Goal: Complete application form: Complete application form

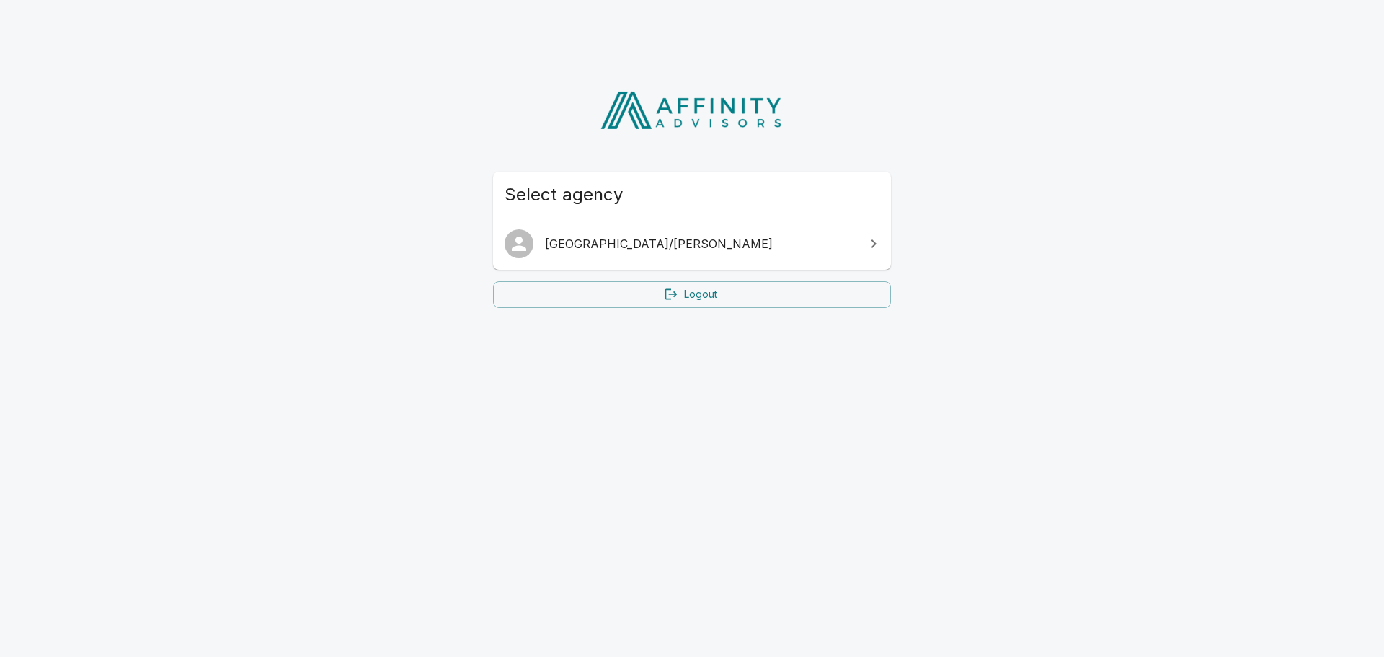
click at [878, 244] on icon at bounding box center [873, 243] width 17 height 17
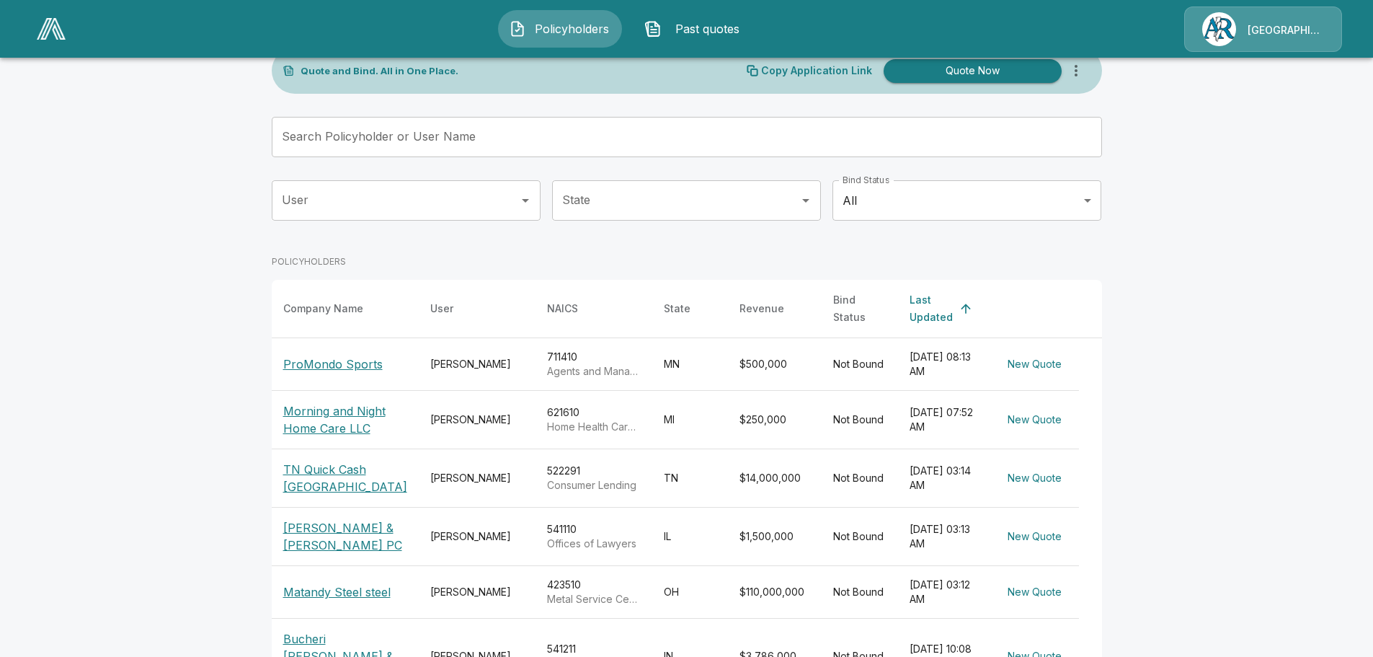
scroll to position [72, 0]
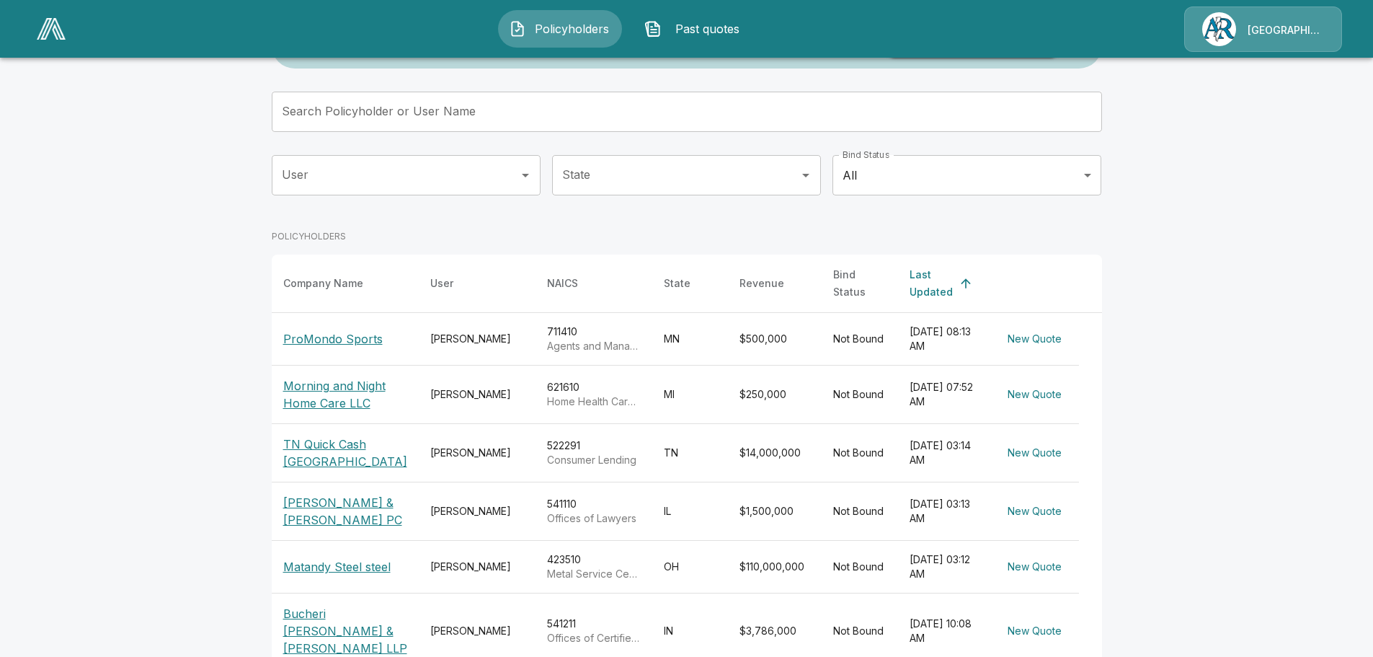
click at [348, 381] on p "Morning and Night Home Care LLC" at bounding box center [345, 394] width 124 height 35
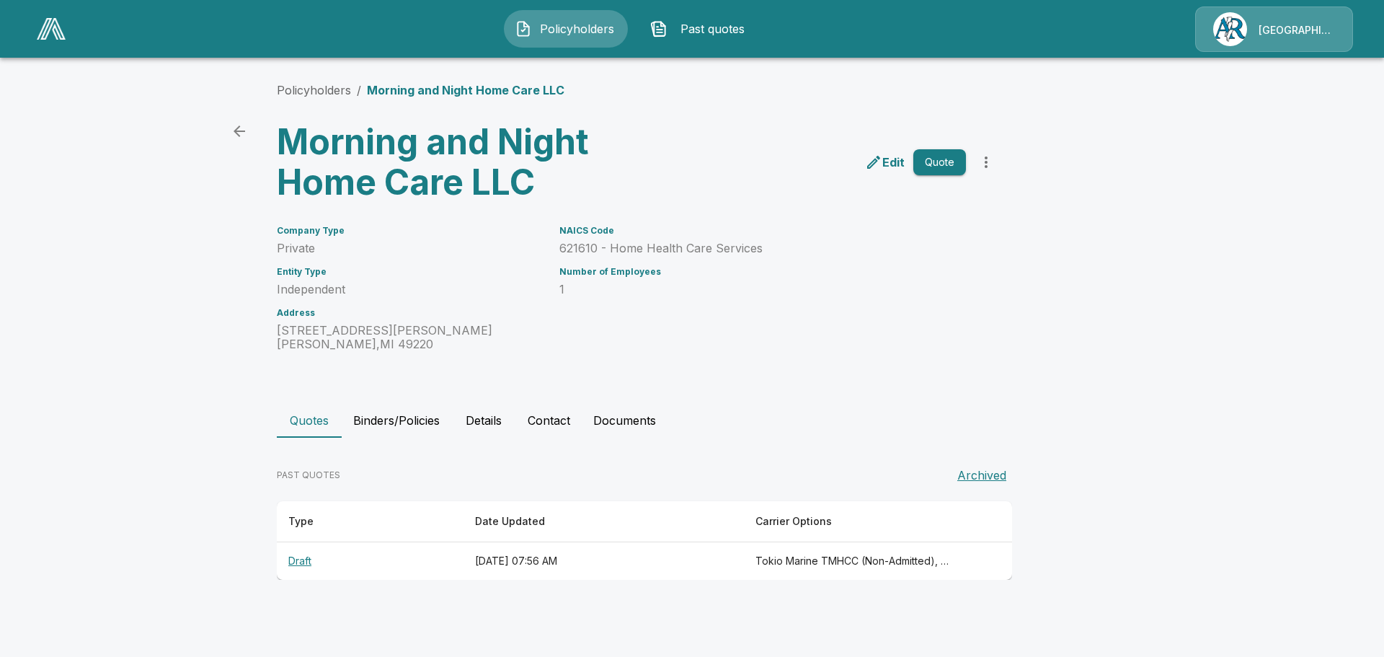
click at [297, 561] on th "Draft" at bounding box center [370, 561] width 187 height 38
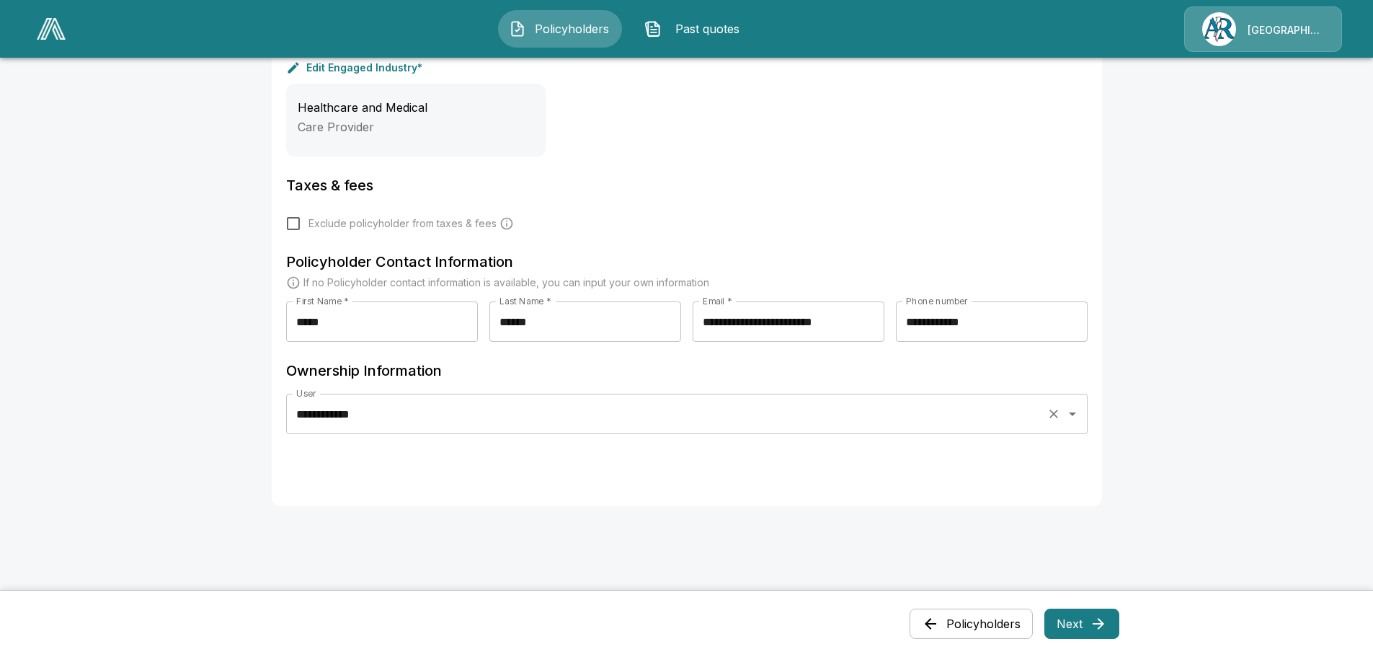
scroll to position [577, 0]
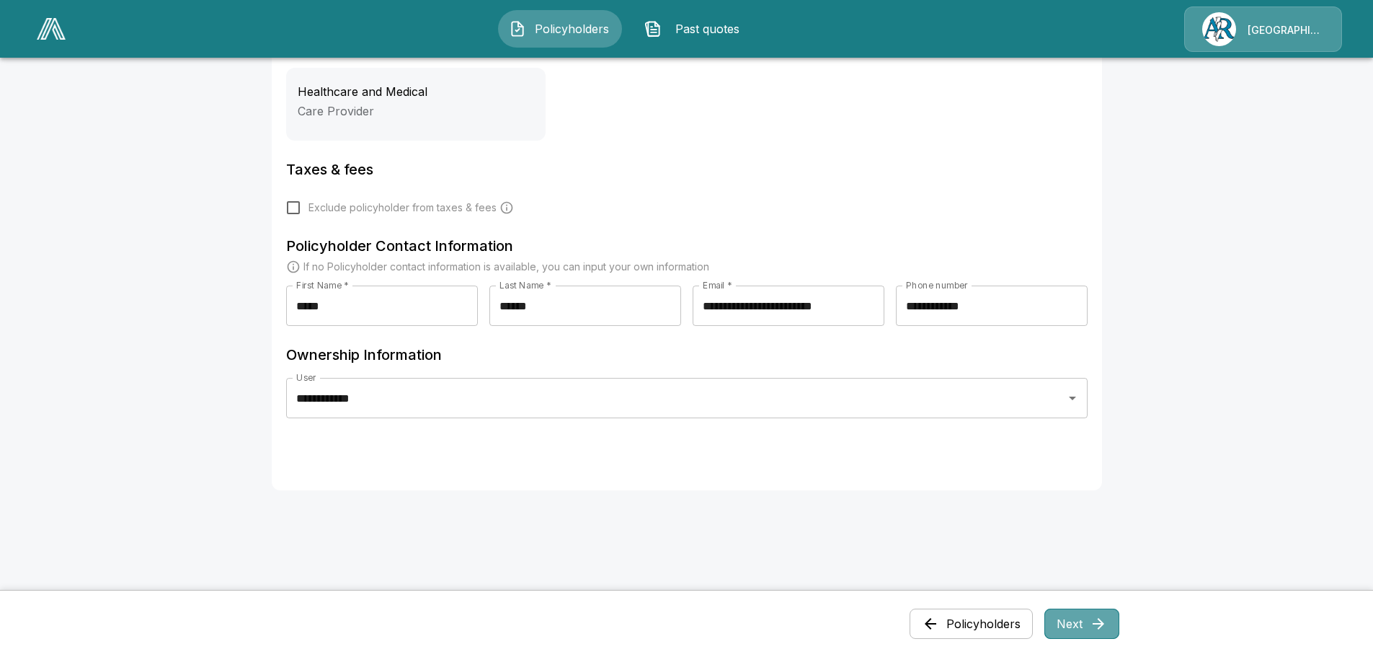
click at [1097, 624] on icon "button" at bounding box center [1098, 623] width 17 height 17
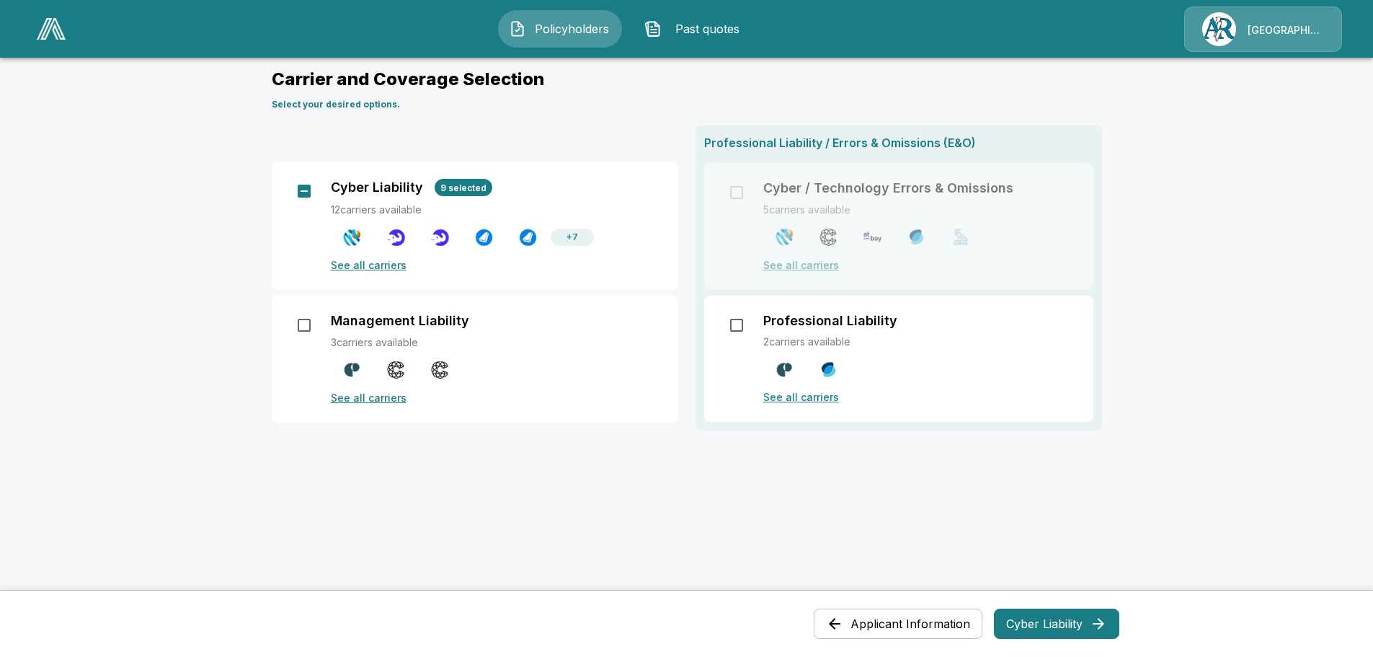
scroll to position [0, 0]
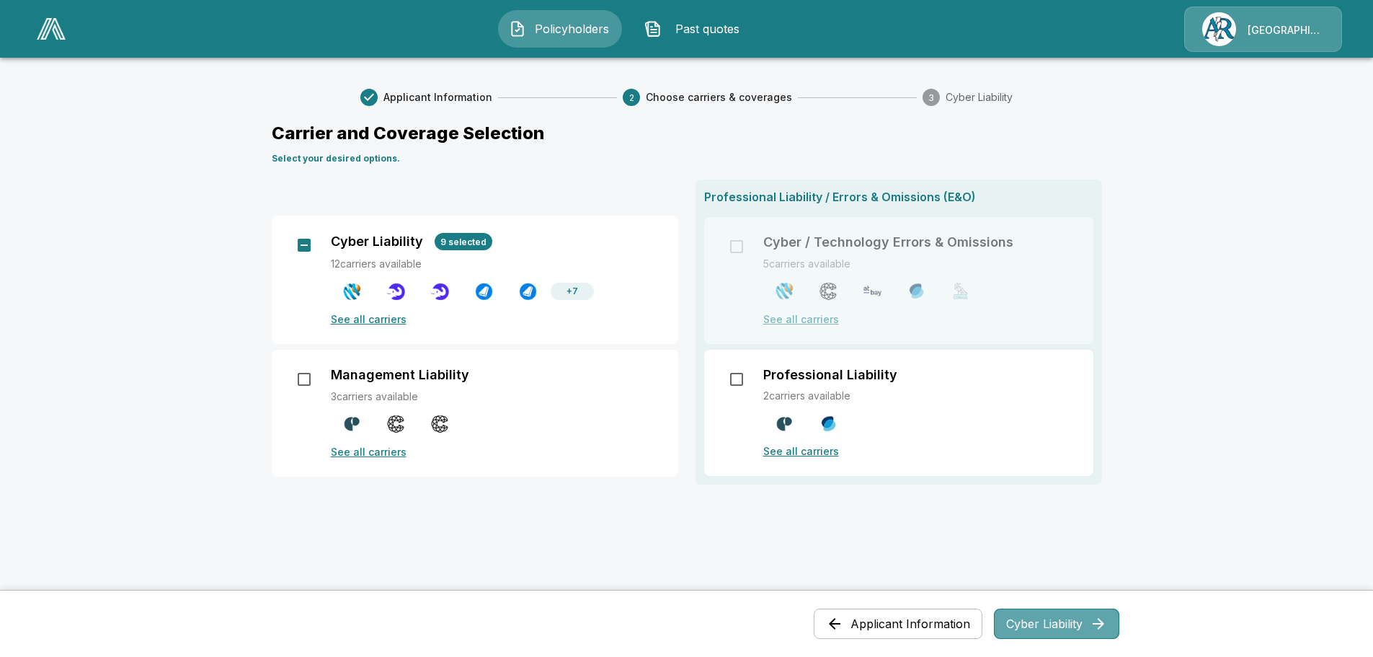
click at [1089, 623] on button "Cyber Liability" at bounding box center [1056, 623] width 125 height 30
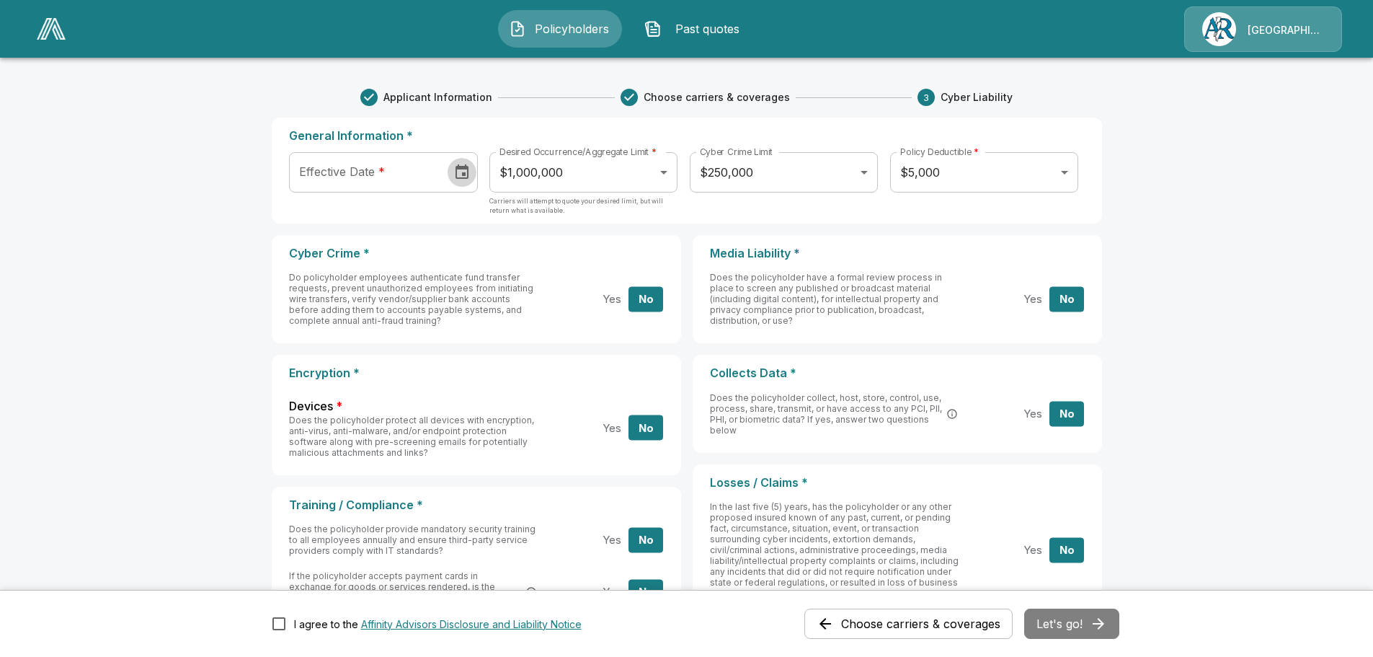
click at [468, 170] on icon "Choose date" at bounding box center [461, 172] width 17 height 17
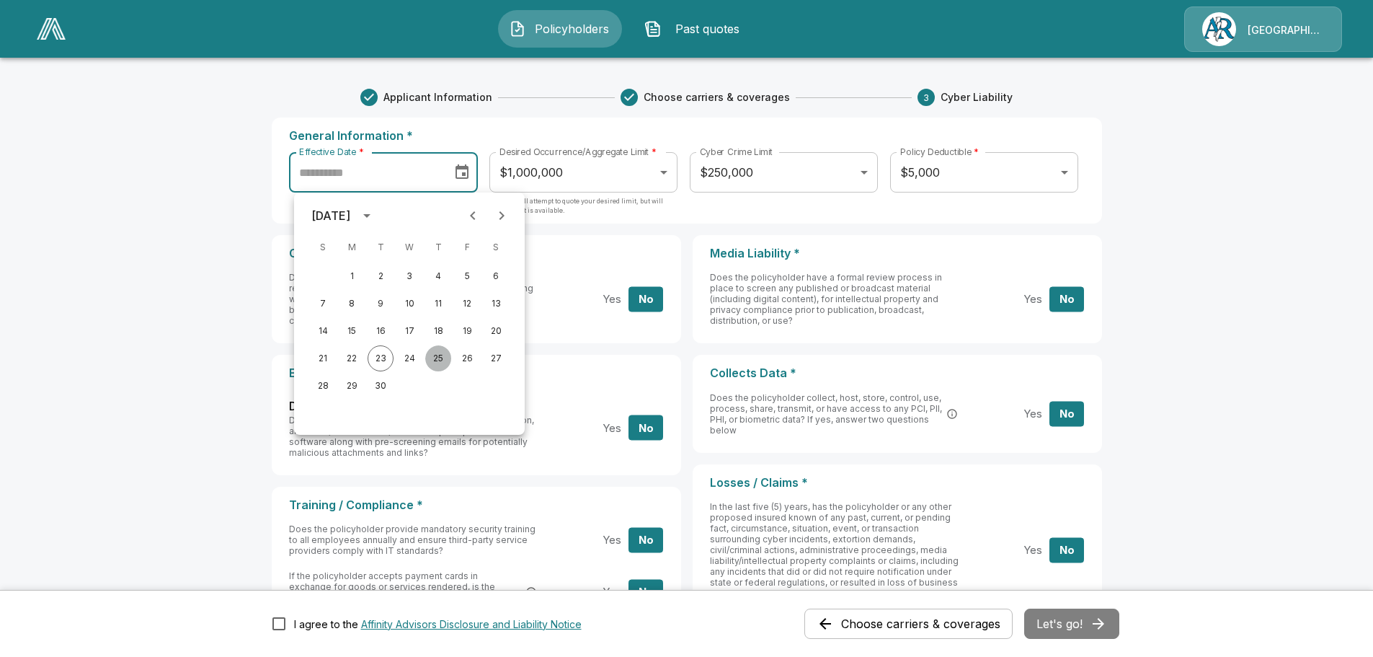
click at [435, 358] on button "25" at bounding box center [438, 358] width 26 height 26
type input "**********"
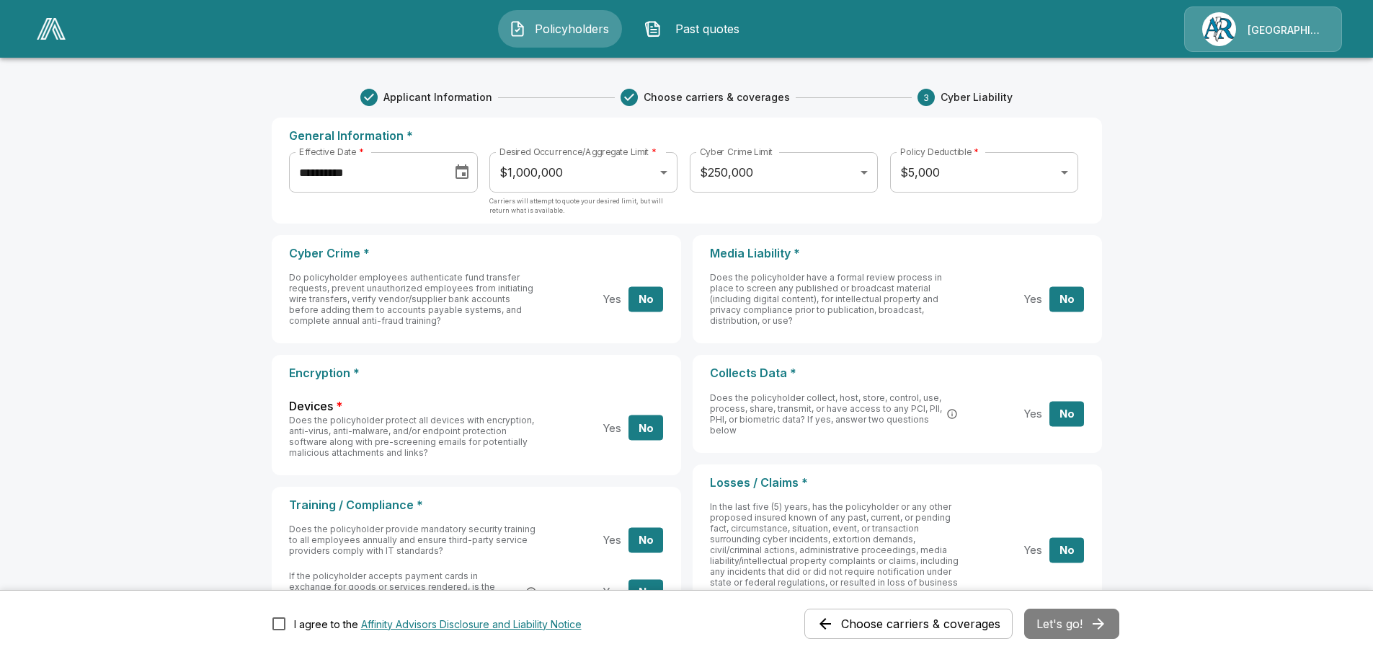
click at [670, 174] on body "**********" at bounding box center [686, 528] width 1373 height 1057
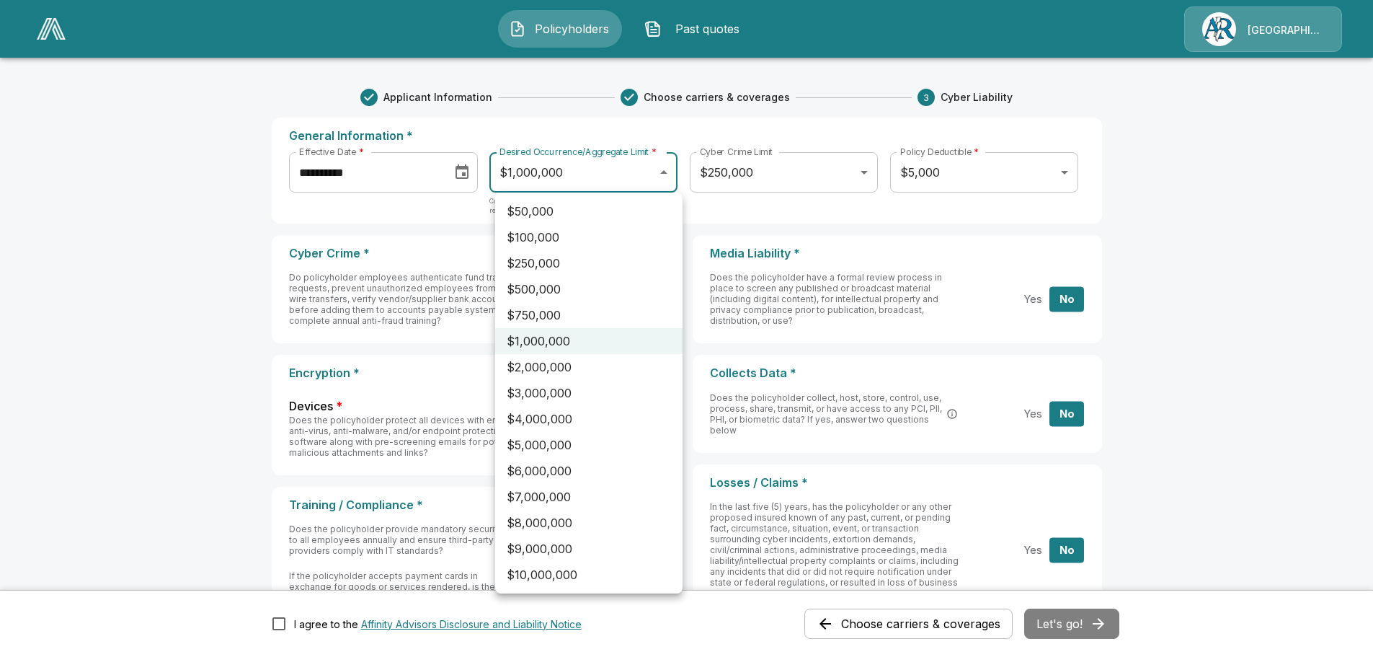
click at [587, 261] on li "$250,000" at bounding box center [588, 263] width 187 height 26
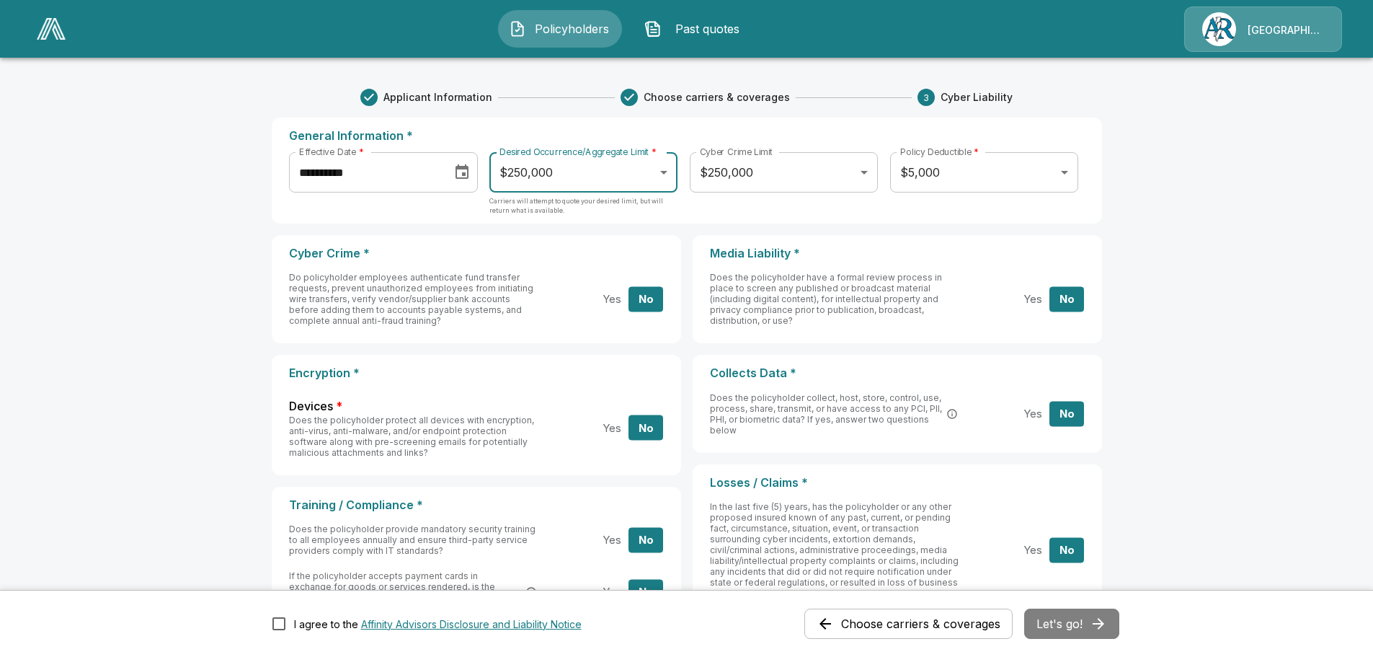
click at [667, 170] on body "**********" at bounding box center [686, 528] width 1373 height 1057
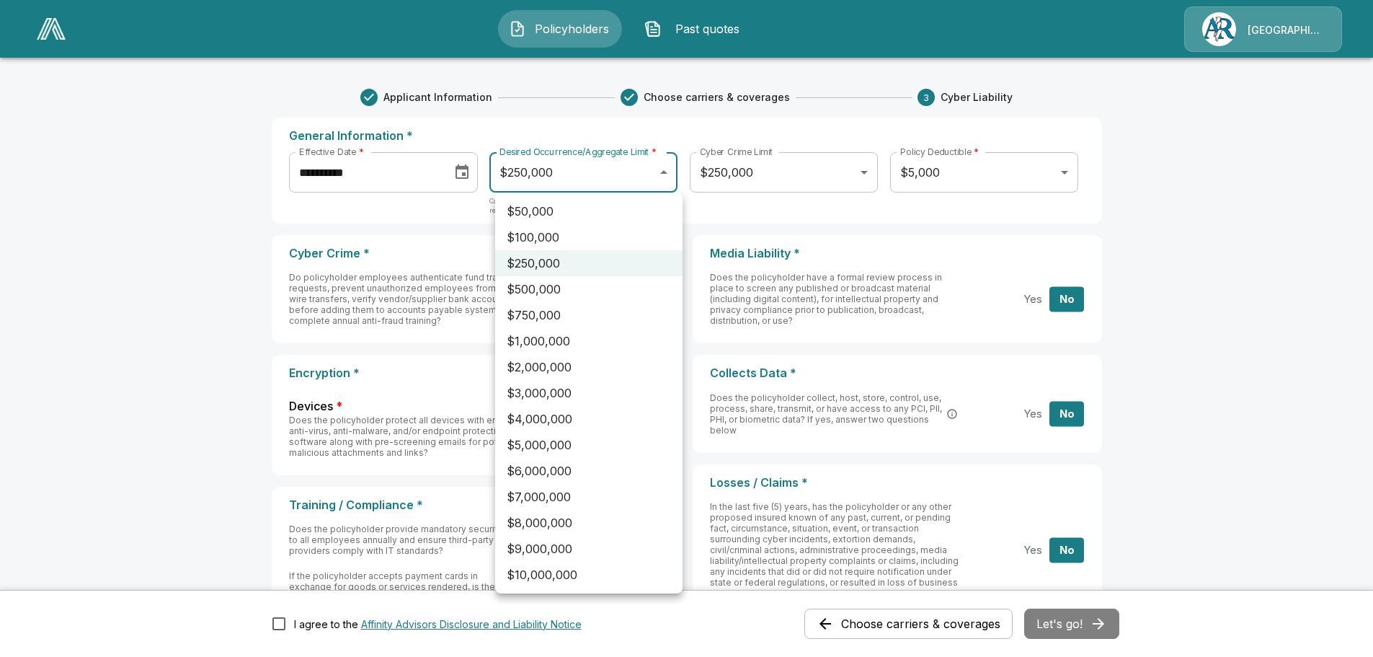
click at [580, 291] on li "$500,000" at bounding box center [588, 289] width 187 height 26
type input "******"
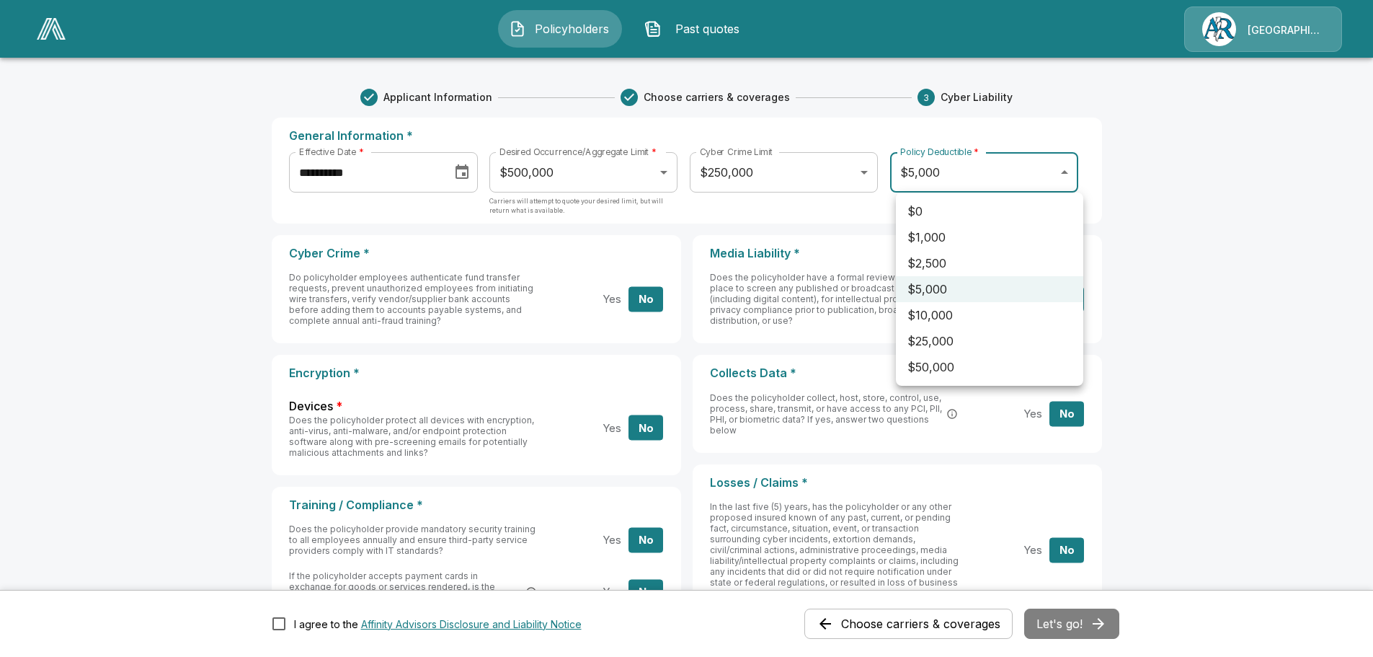
click at [1070, 172] on body "**********" at bounding box center [686, 528] width 1373 height 1057
click at [935, 262] on li "$2,500" at bounding box center [989, 263] width 187 height 26
type input "****"
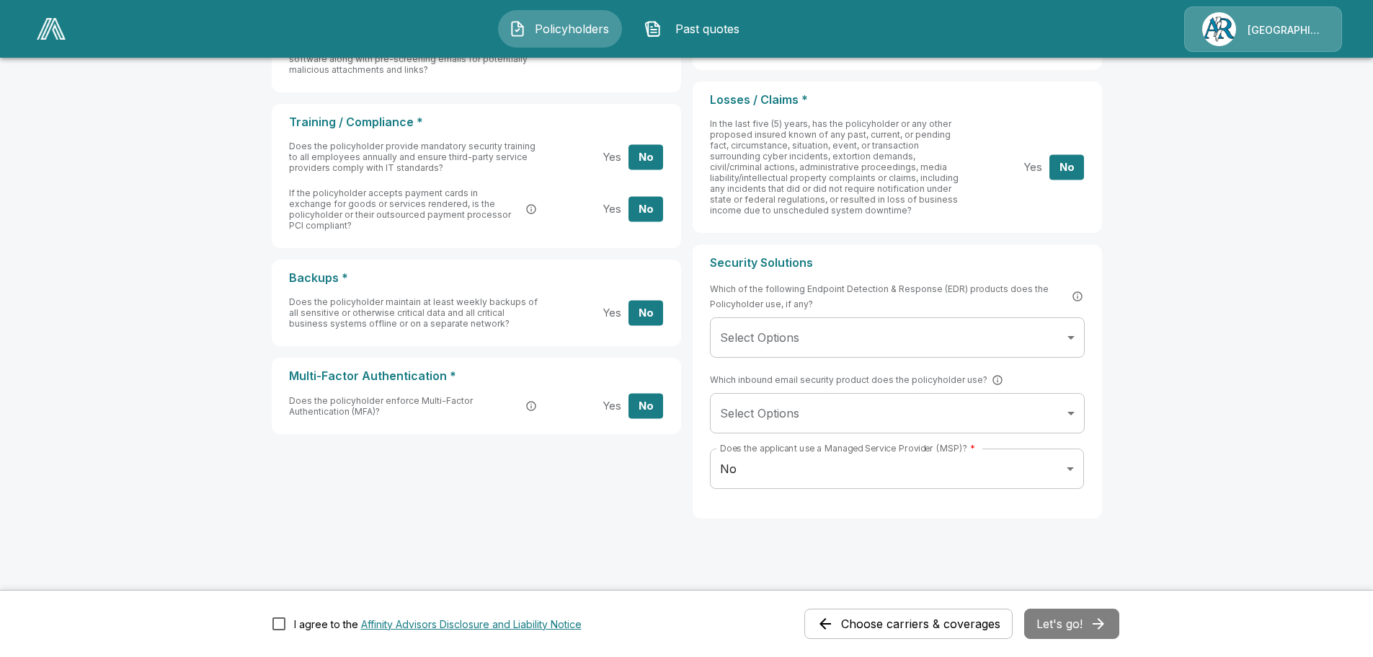
scroll to position [400, 0]
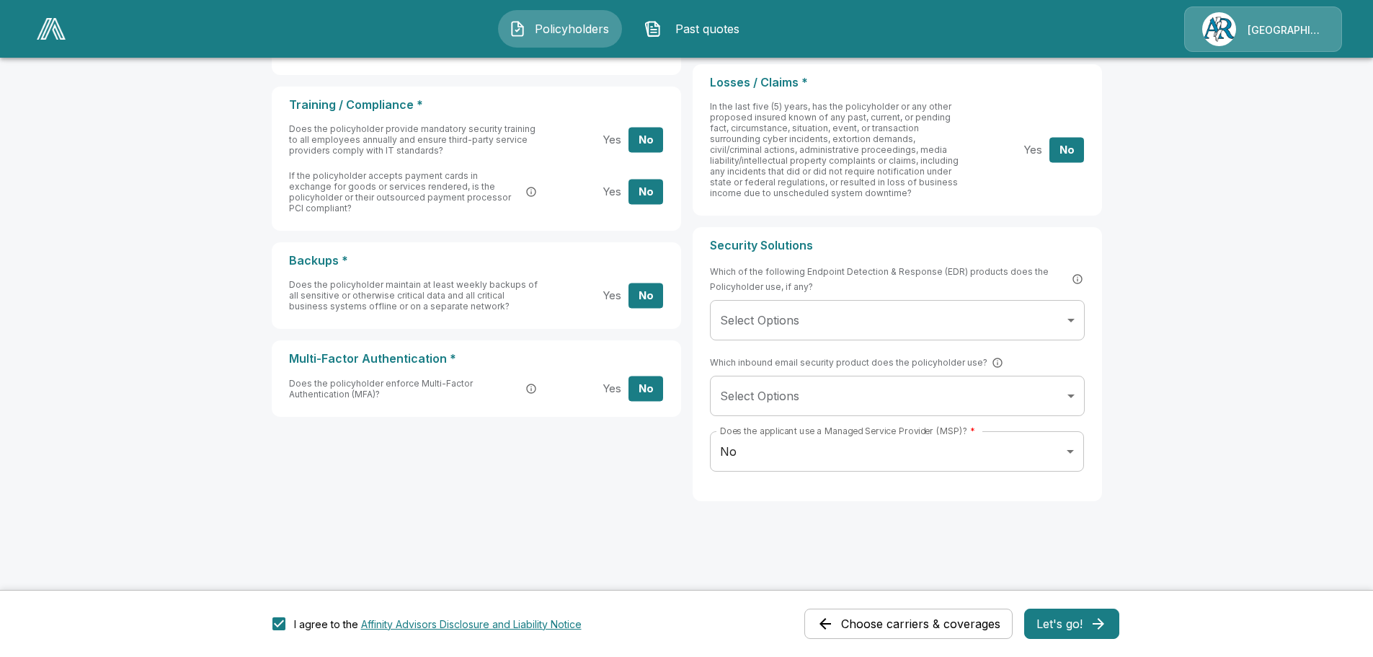
click at [1080, 622] on button "Let's go!" at bounding box center [1071, 623] width 95 height 30
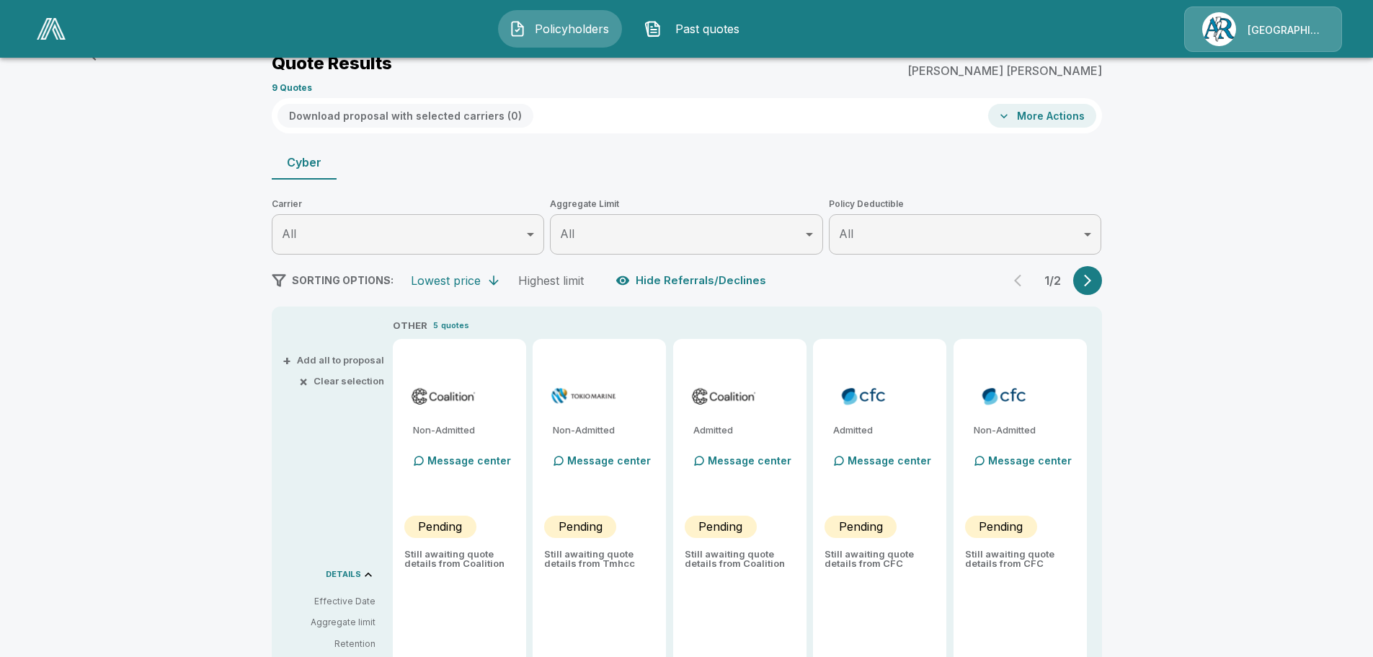
scroll to position [360, 0]
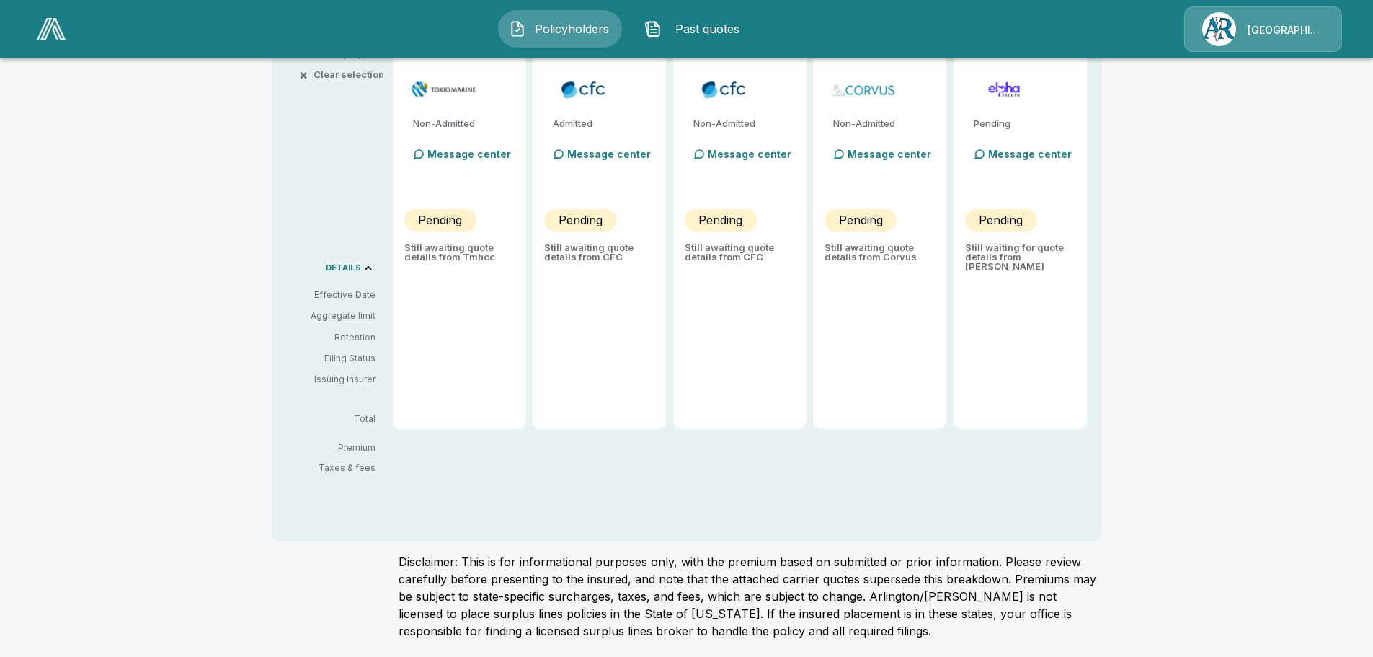
type input "******"
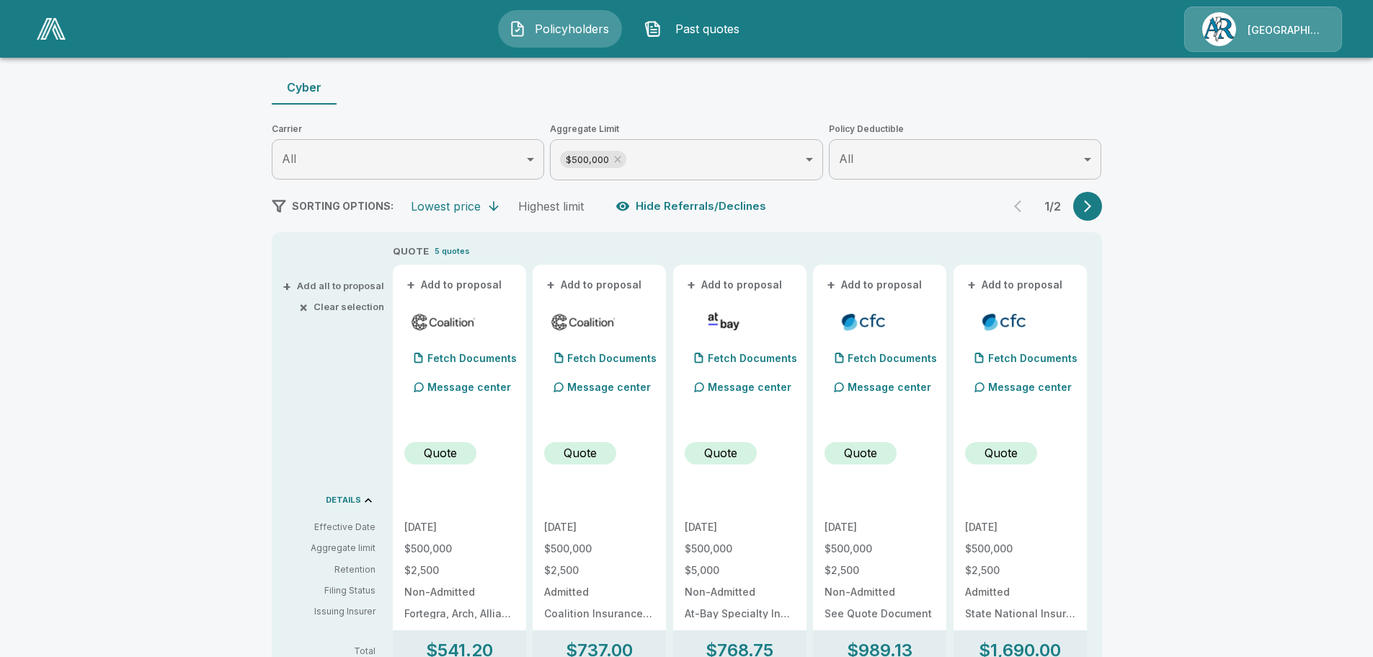
scroll to position [0, 0]
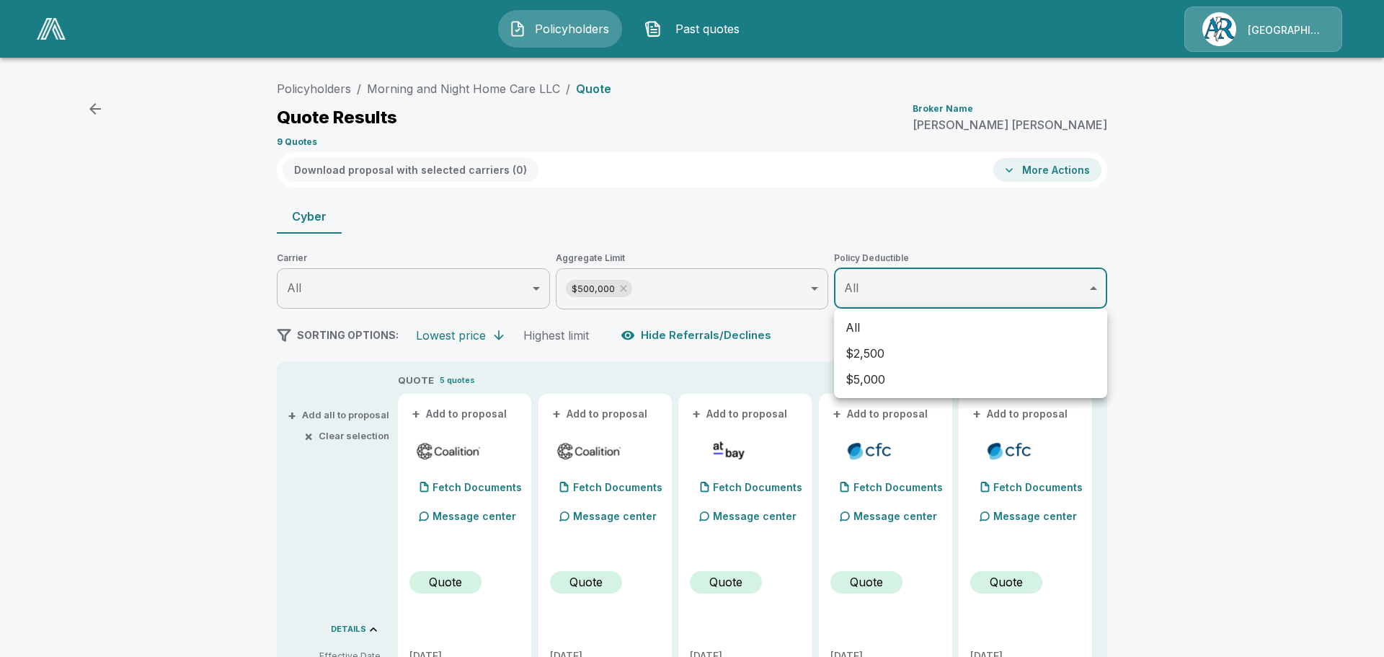
click at [897, 356] on li "$2,500" at bounding box center [970, 353] width 273 height 26
type input "****"
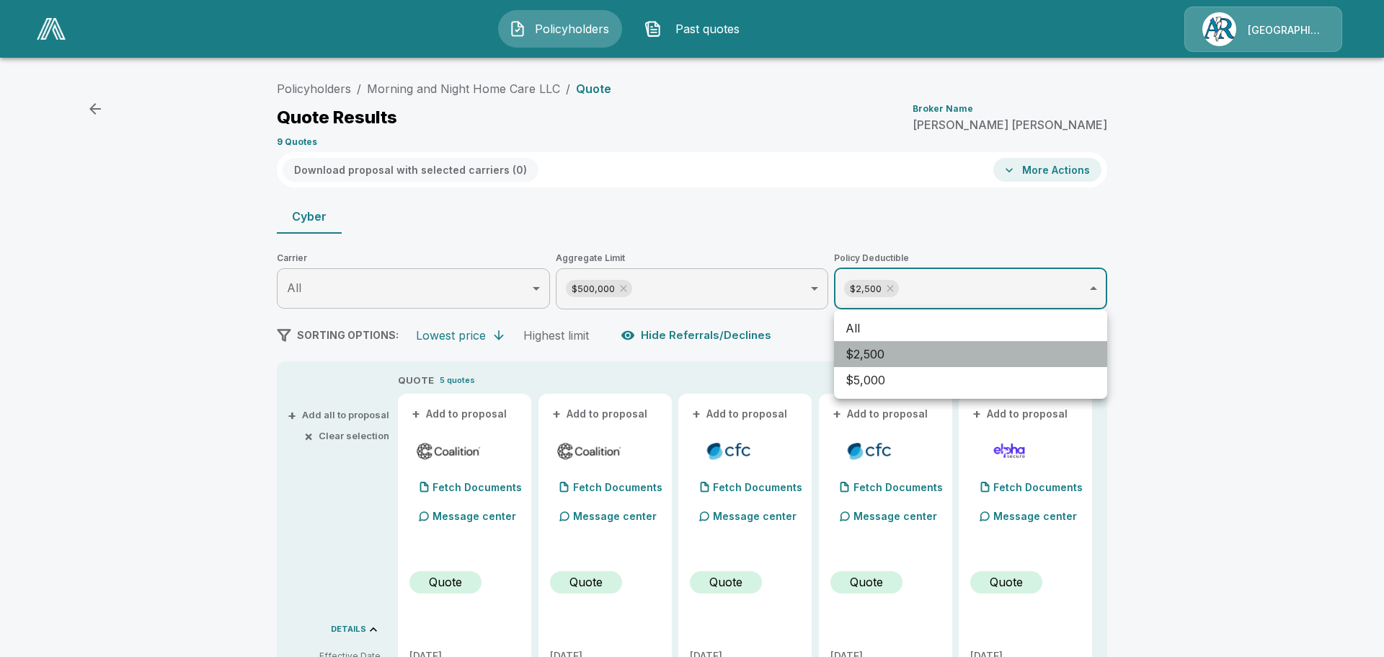
click at [861, 355] on li "$2,500" at bounding box center [970, 354] width 273 height 26
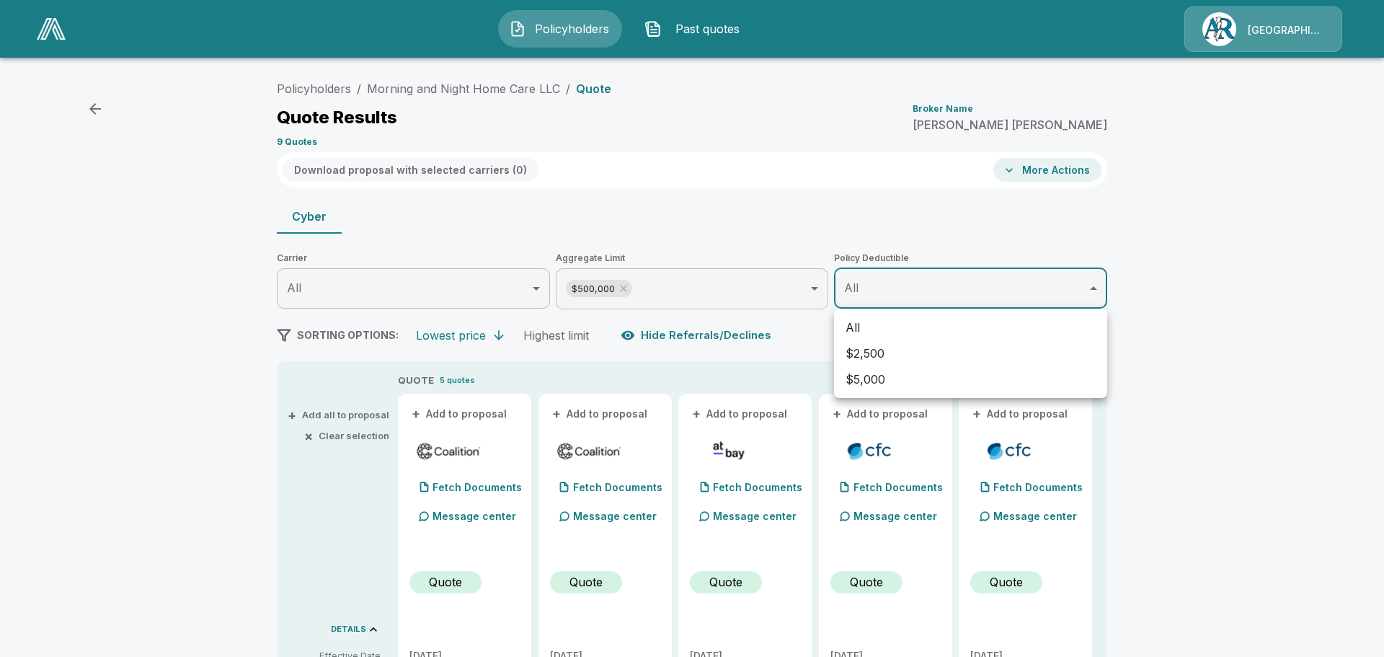
click at [761, 360] on div at bounding box center [692, 328] width 1384 height 657
click at [877, 350] on li "$2,500" at bounding box center [970, 353] width 273 height 26
type input "****"
click at [777, 365] on div at bounding box center [692, 328] width 1384 height 657
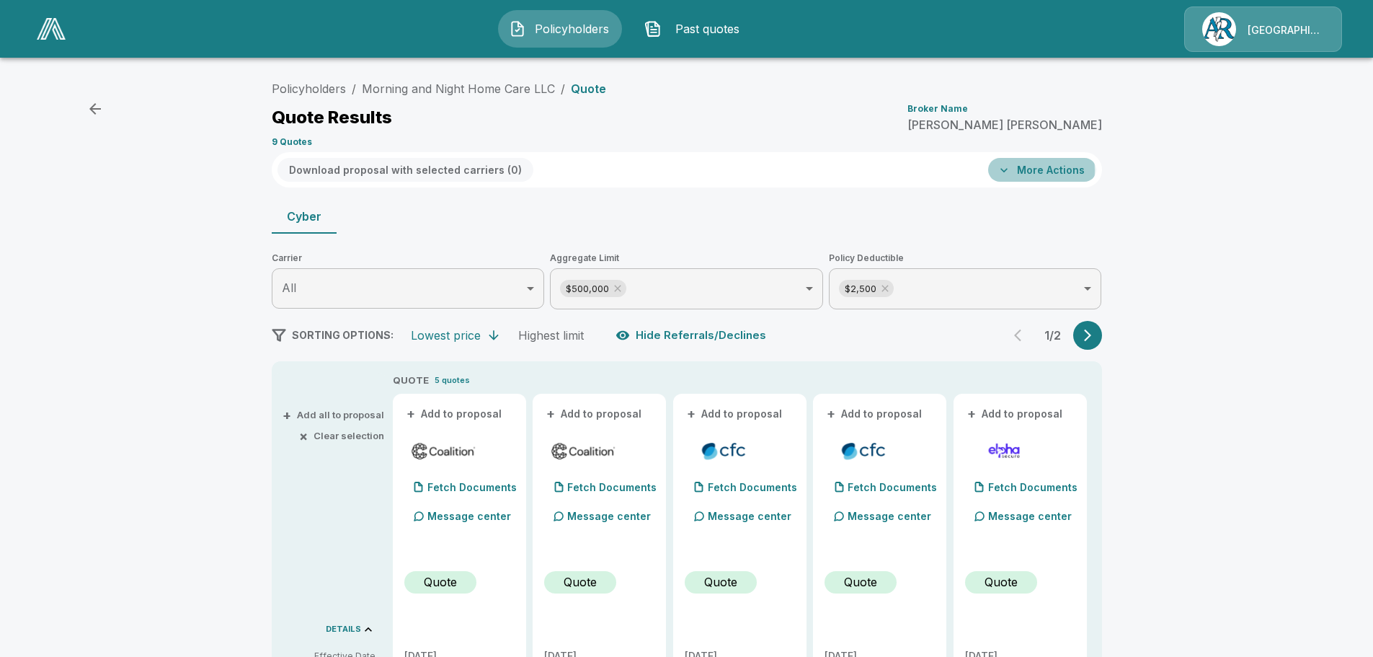
click at [1021, 170] on button "More Actions" at bounding box center [1042, 170] width 108 height 24
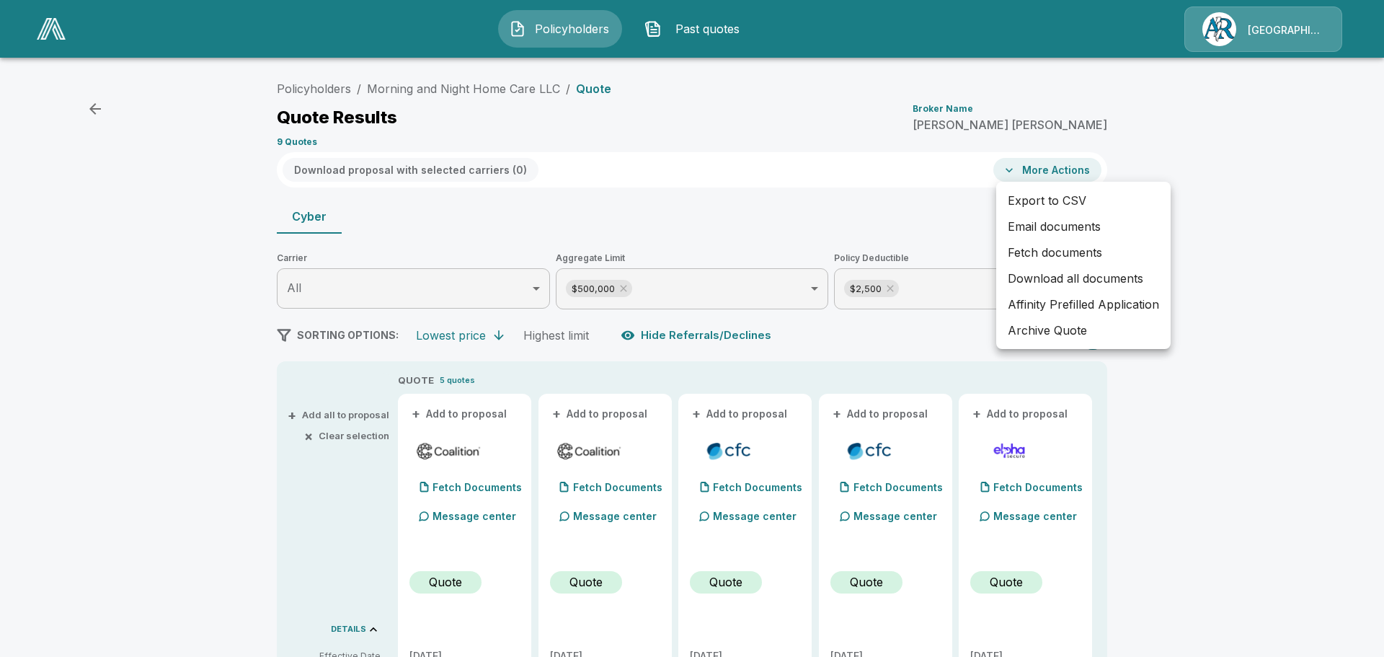
click at [1021, 170] on div at bounding box center [692, 328] width 1384 height 657
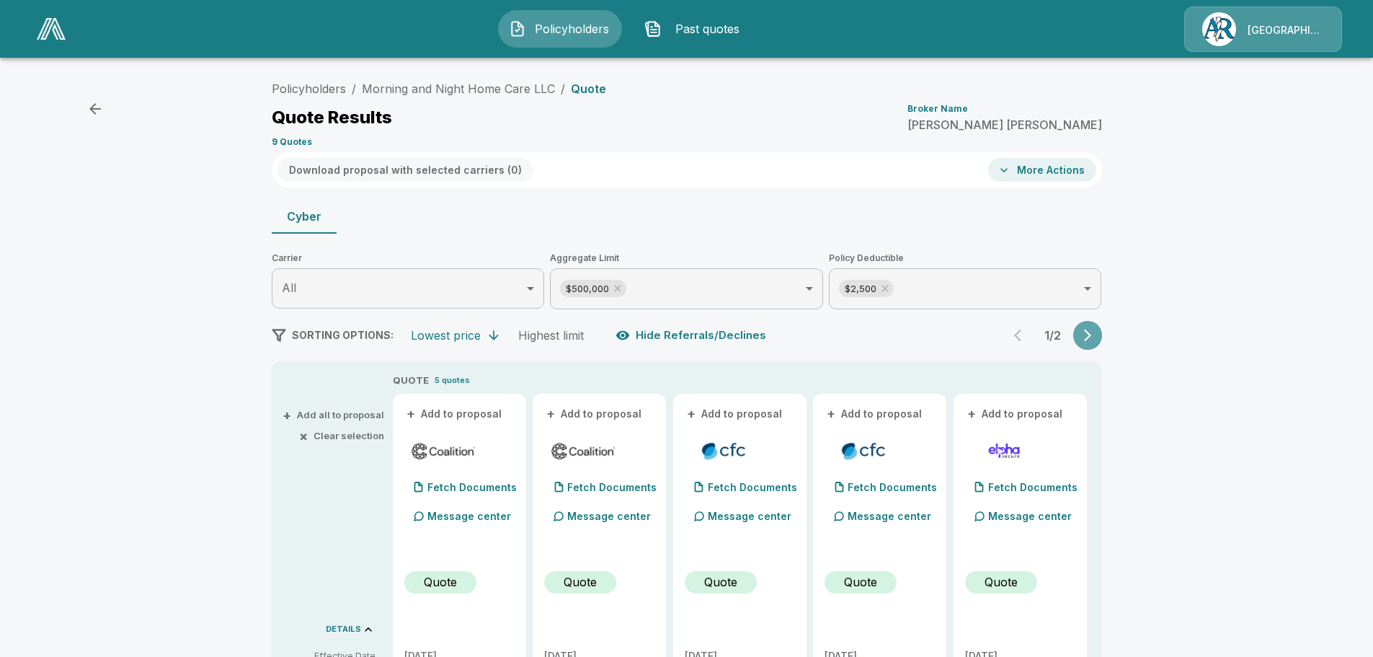
click at [1092, 337] on icon "button" at bounding box center [1087, 335] width 14 height 14
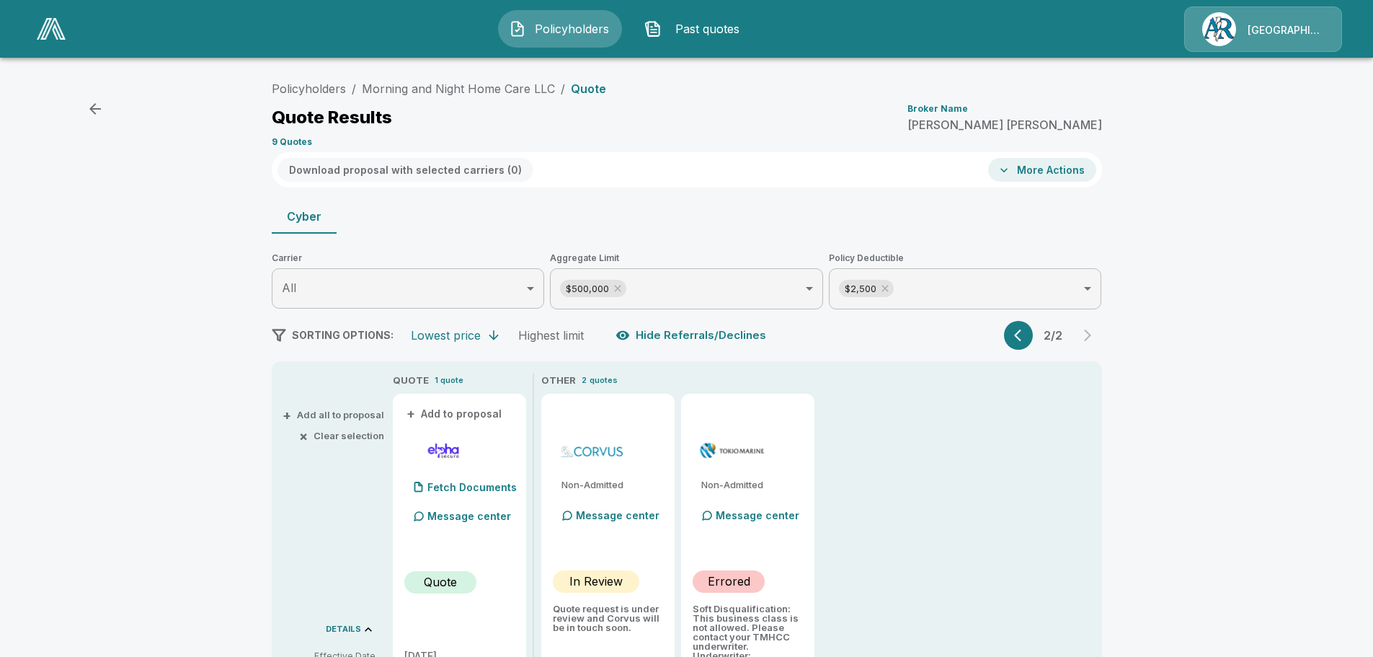
click at [1021, 337] on icon "button" at bounding box center [1021, 335] width 14 height 14
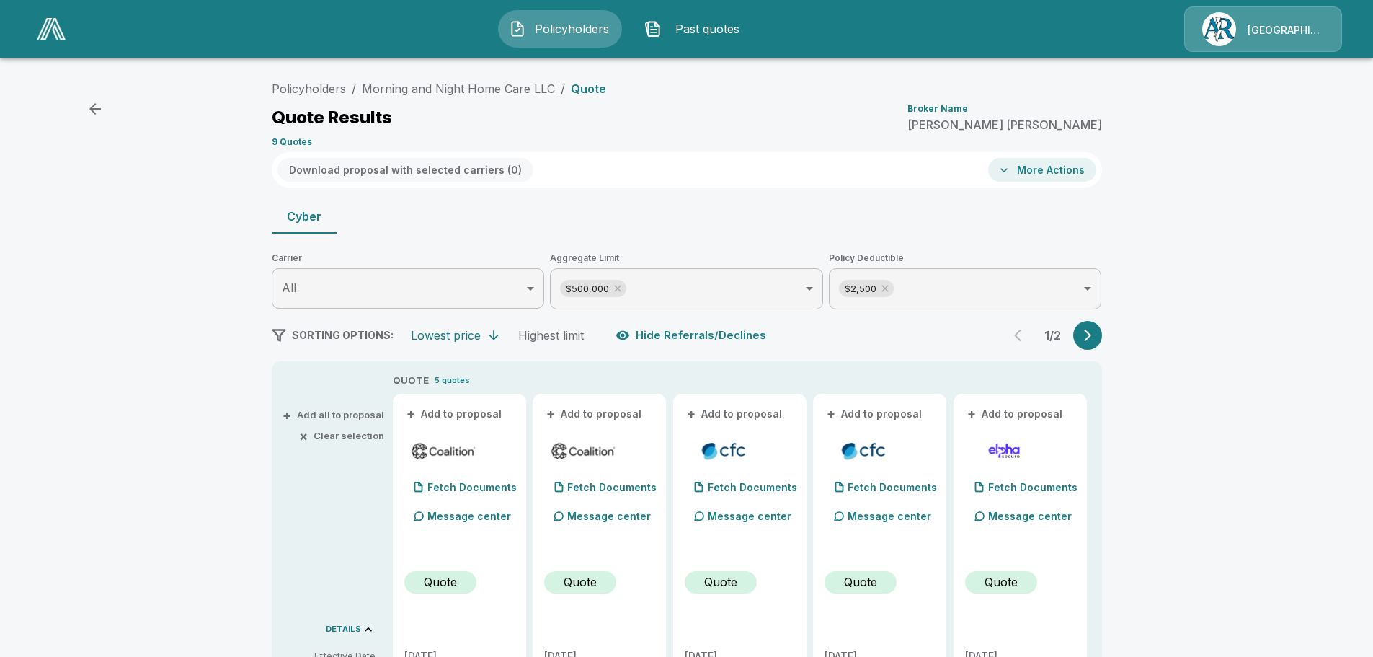
click at [473, 92] on link "Morning and Night Home Care LLC" at bounding box center [458, 88] width 193 height 14
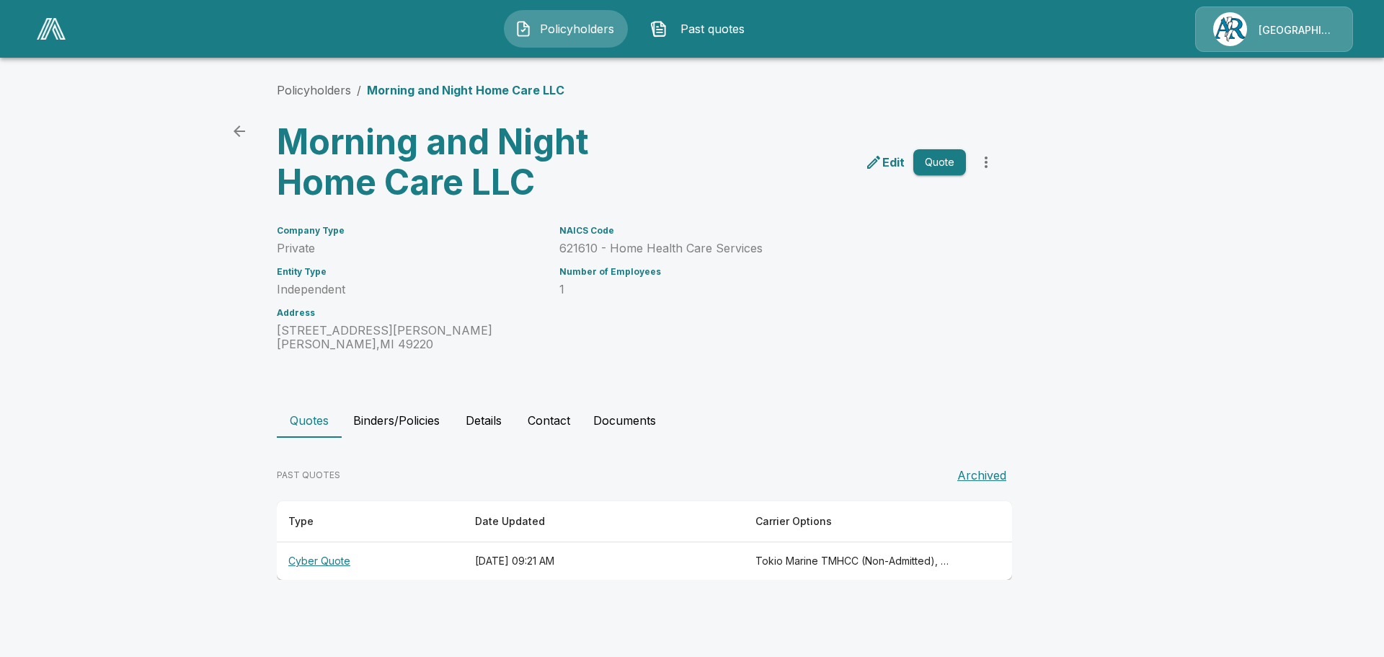
click at [337, 560] on th "Cyber Quote" at bounding box center [370, 561] width 187 height 38
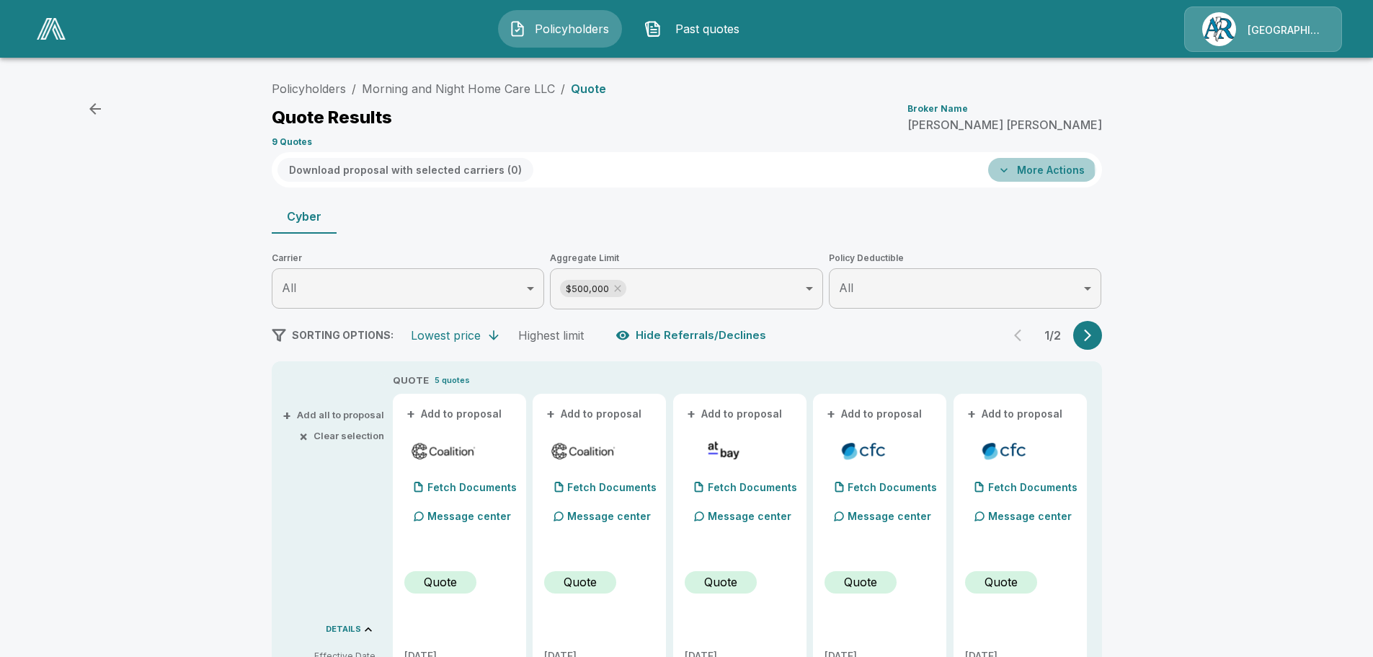
click at [1022, 172] on button "More Actions" at bounding box center [1042, 170] width 108 height 24
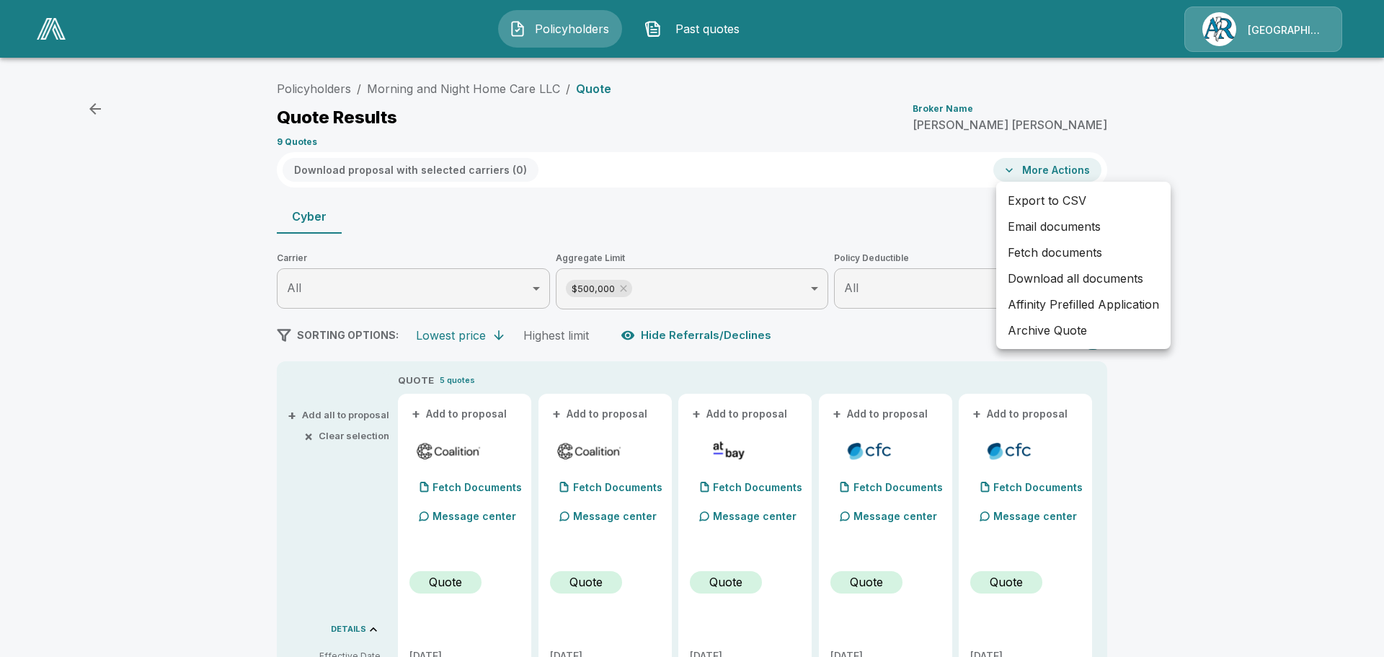
click at [1020, 170] on div at bounding box center [692, 328] width 1384 height 657
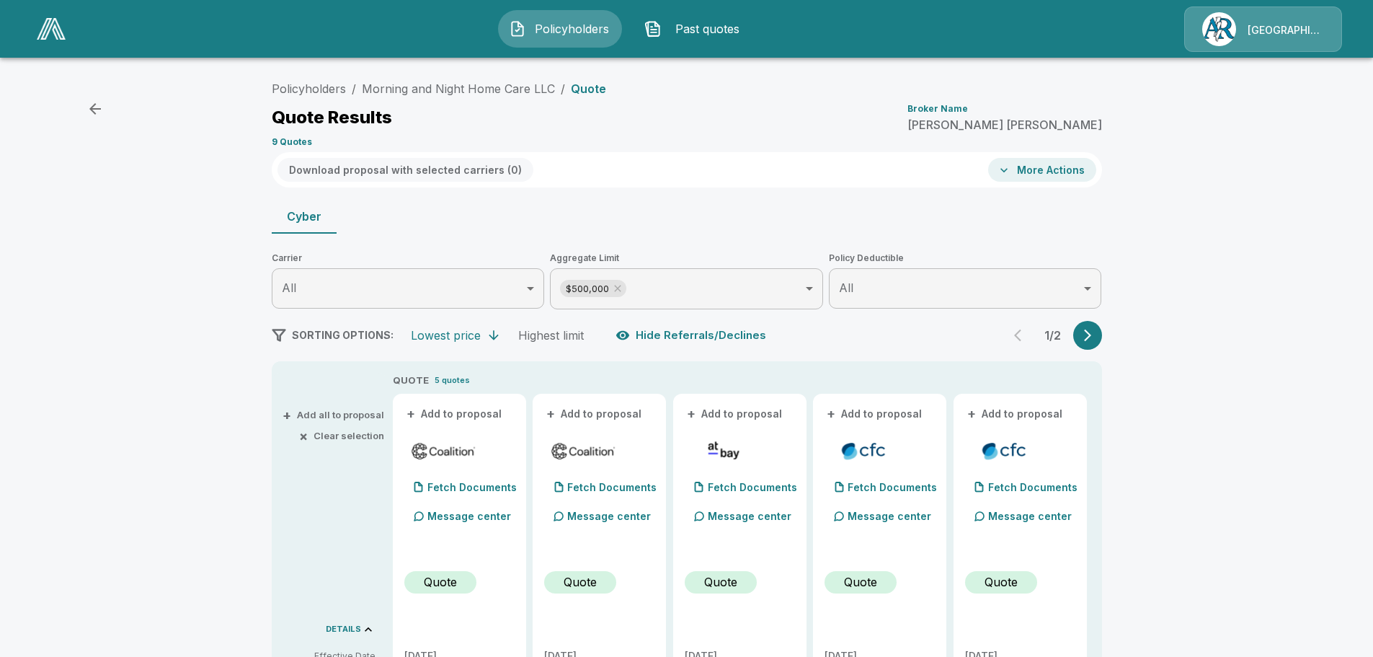
click at [867, 105] on div "Quote Results Broker Name Lisa Heffley" at bounding box center [687, 118] width 830 height 26
click at [556, 29] on span "Policyholders" at bounding box center [571, 28] width 79 height 17
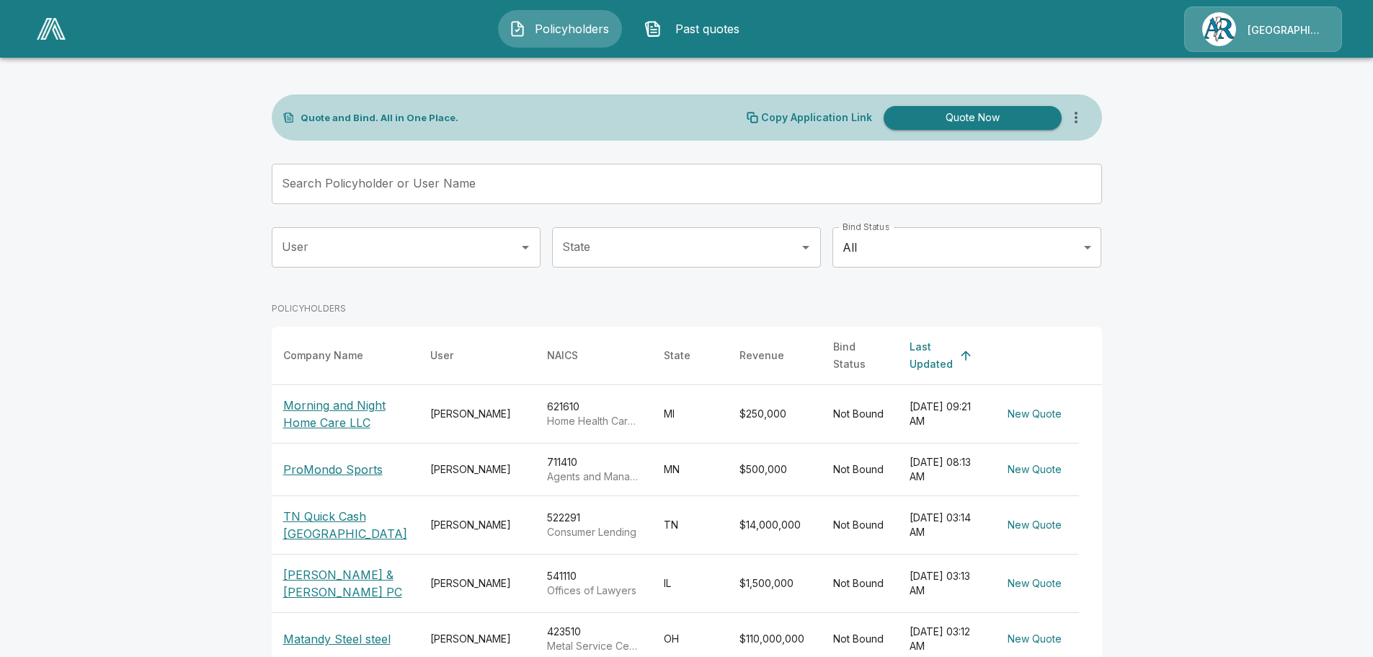
click at [347, 399] on p "Morning and Night Home Care LLC" at bounding box center [345, 413] width 124 height 35
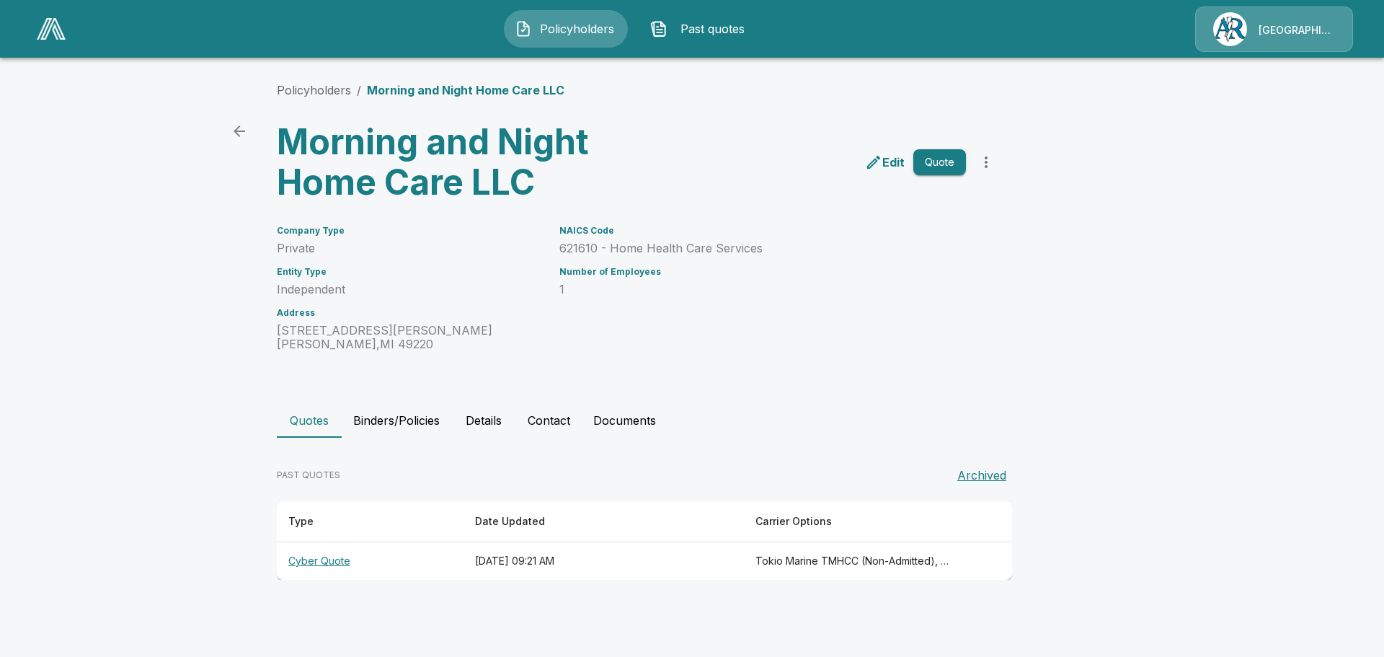
click at [479, 422] on button "Details" at bounding box center [483, 420] width 65 height 35
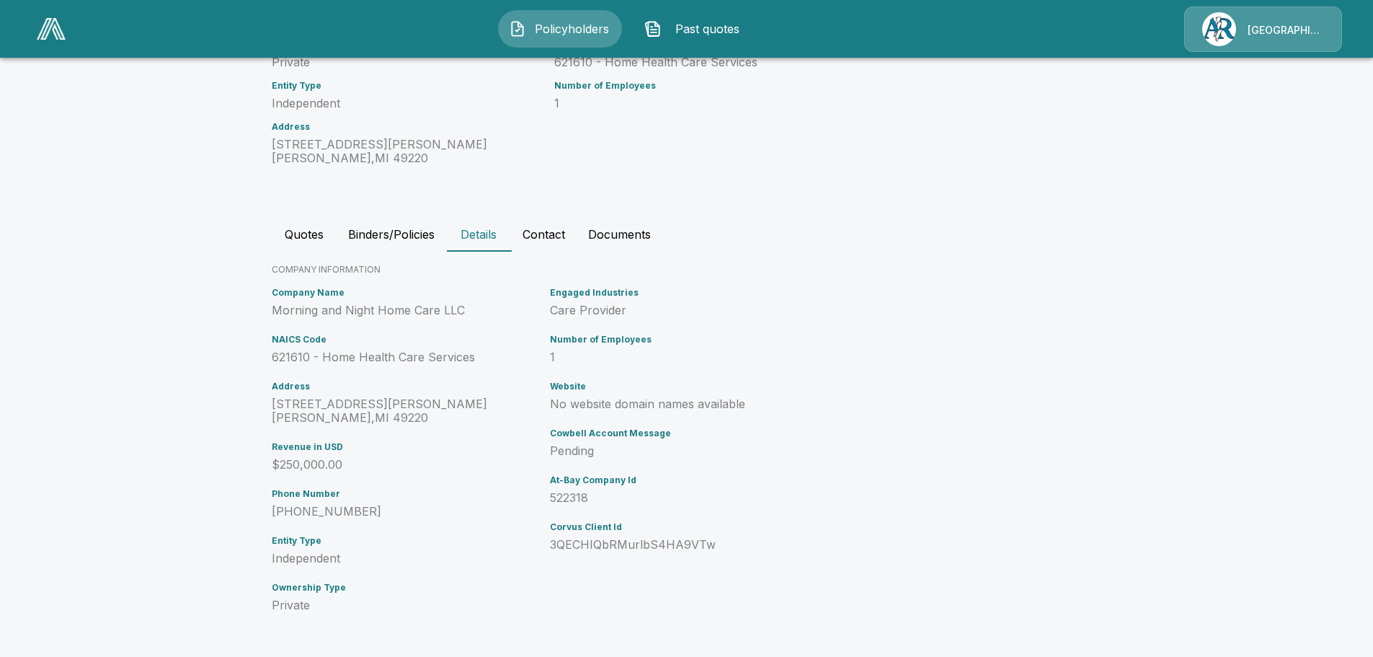
scroll to position [114, 0]
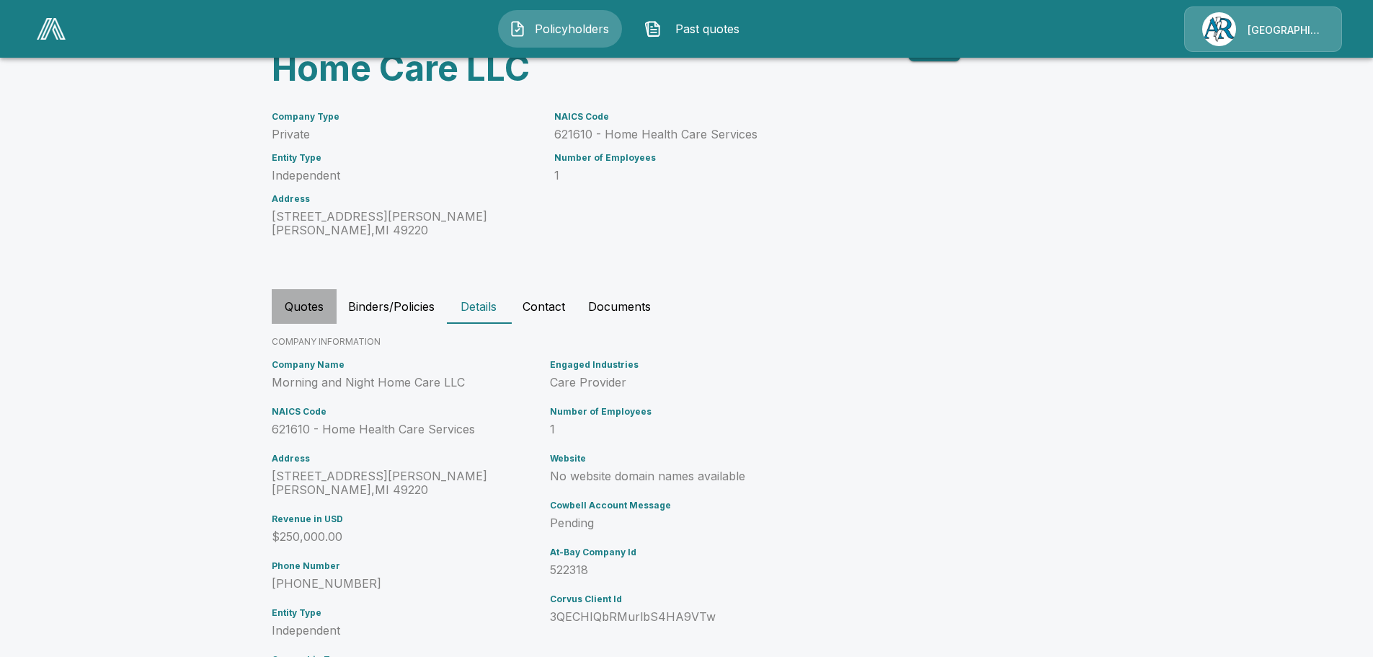
click at [310, 306] on button "Quotes" at bounding box center [304, 306] width 65 height 35
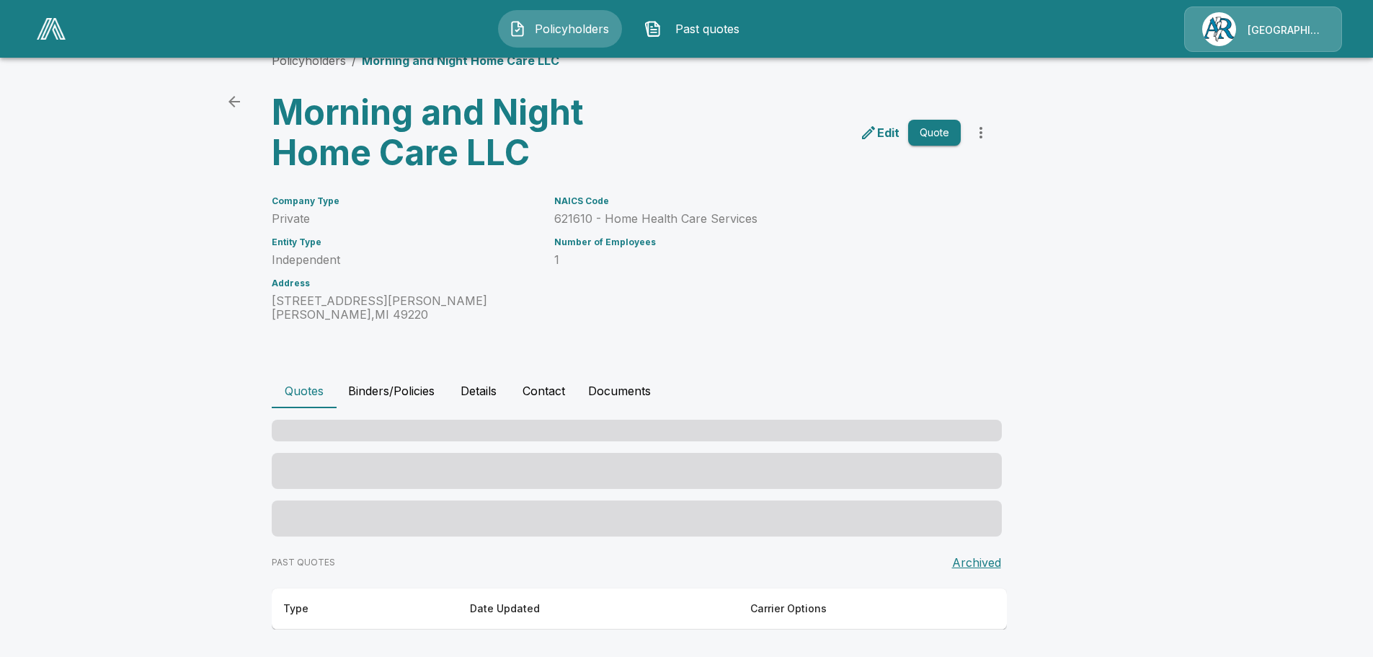
scroll to position [0, 0]
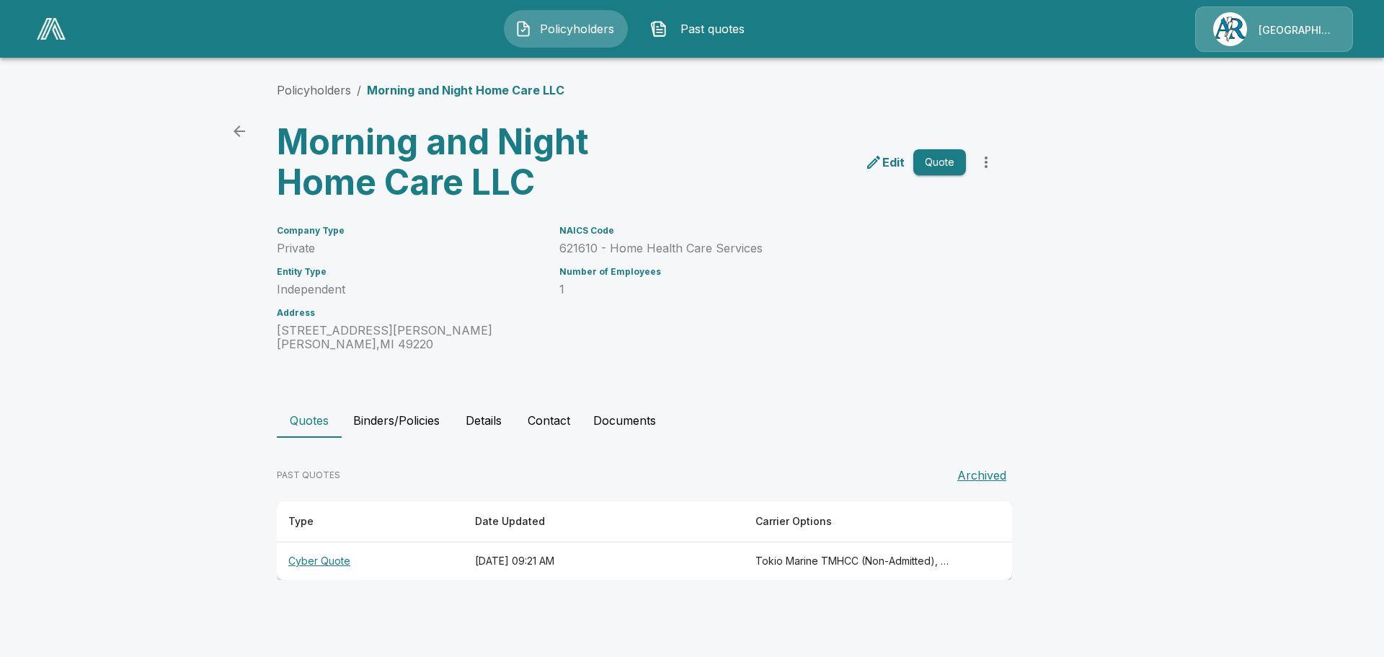
click at [336, 564] on th "Cyber Quote" at bounding box center [370, 561] width 187 height 38
